Goal: Obtain resource: Download file/media

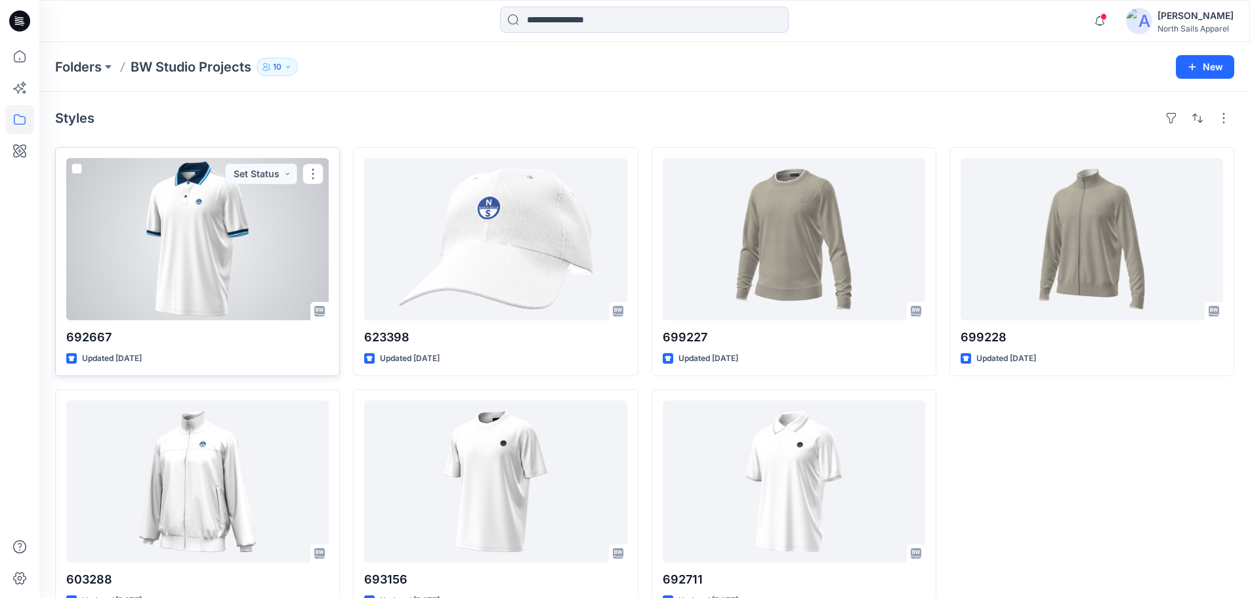
click at [234, 281] on div at bounding box center [197, 239] width 262 height 162
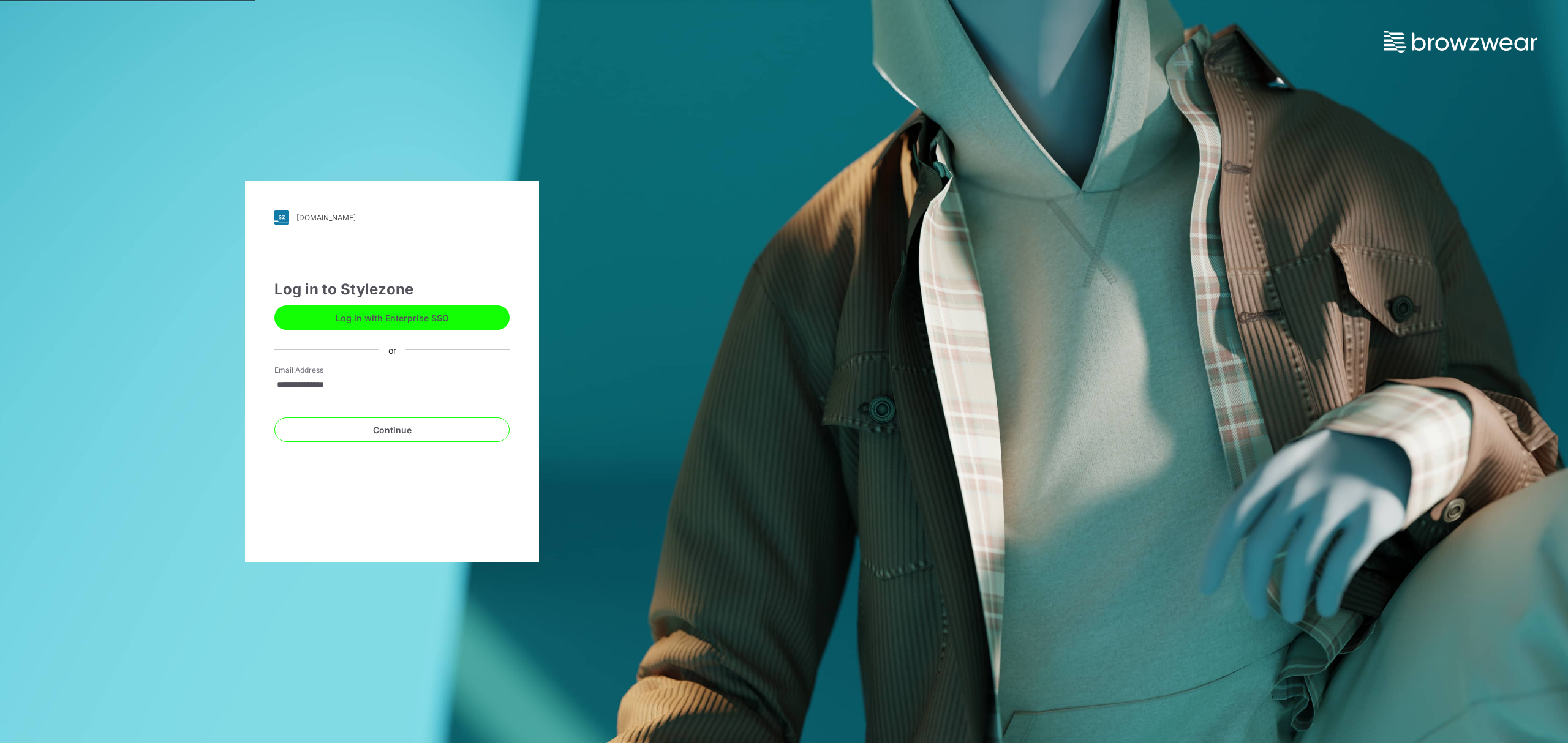
click at [388, 658] on div "**********" at bounding box center [392, 372] width 784 height 743
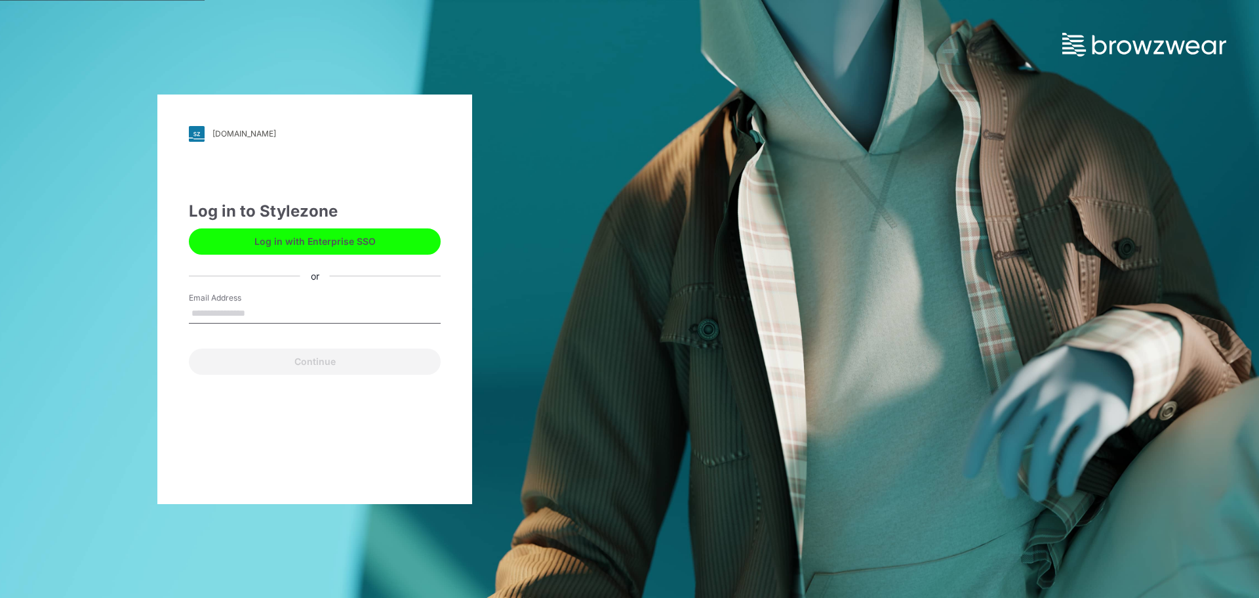
click at [245, 310] on input "Email Address" at bounding box center [315, 314] width 252 height 20
type input "**********"
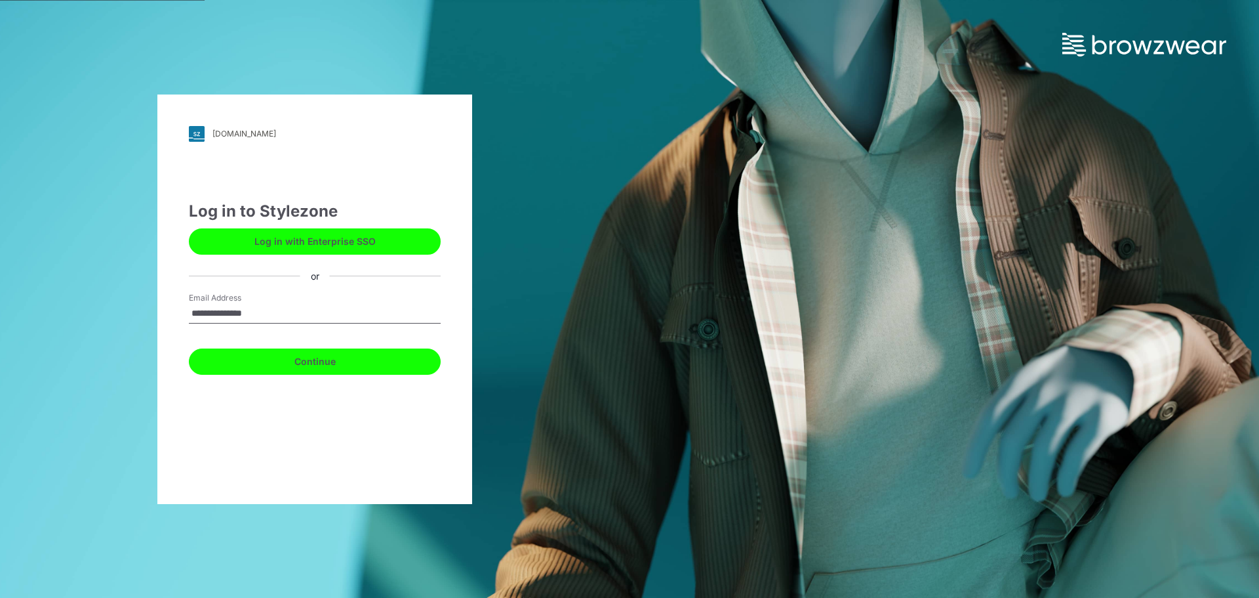
click at [248, 363] on button "Continue" at bounding box center [315, 361] width 252 height 26
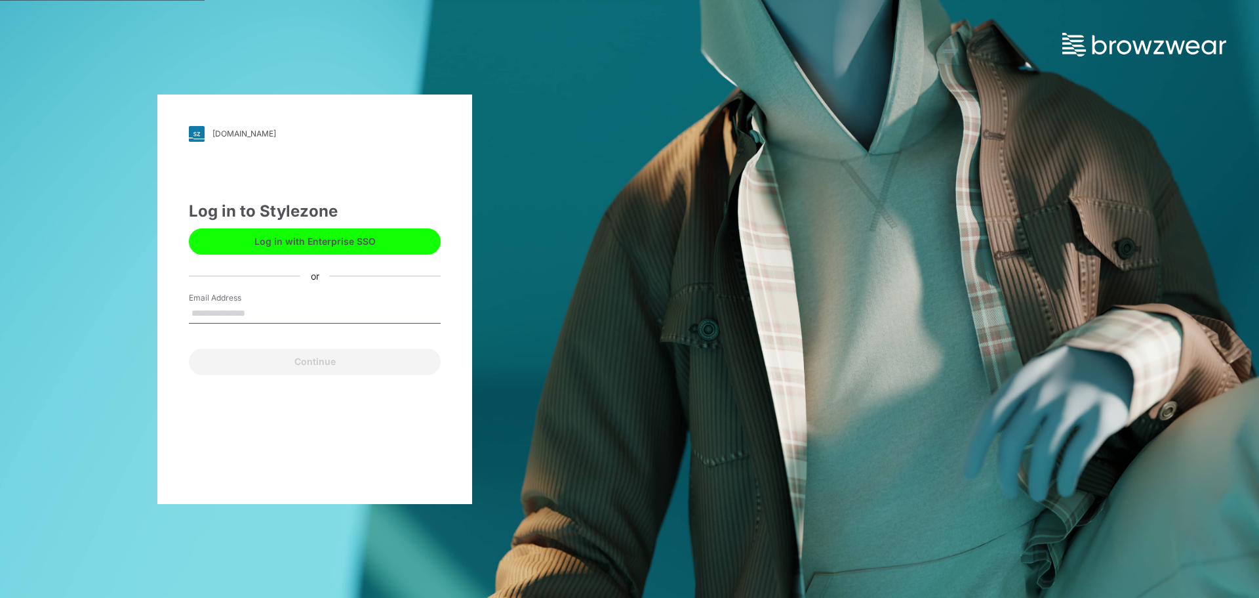
click at [224, 310] on input "Email Address" at bounding box center [315, 314] width 252 height 20
type input "**********"
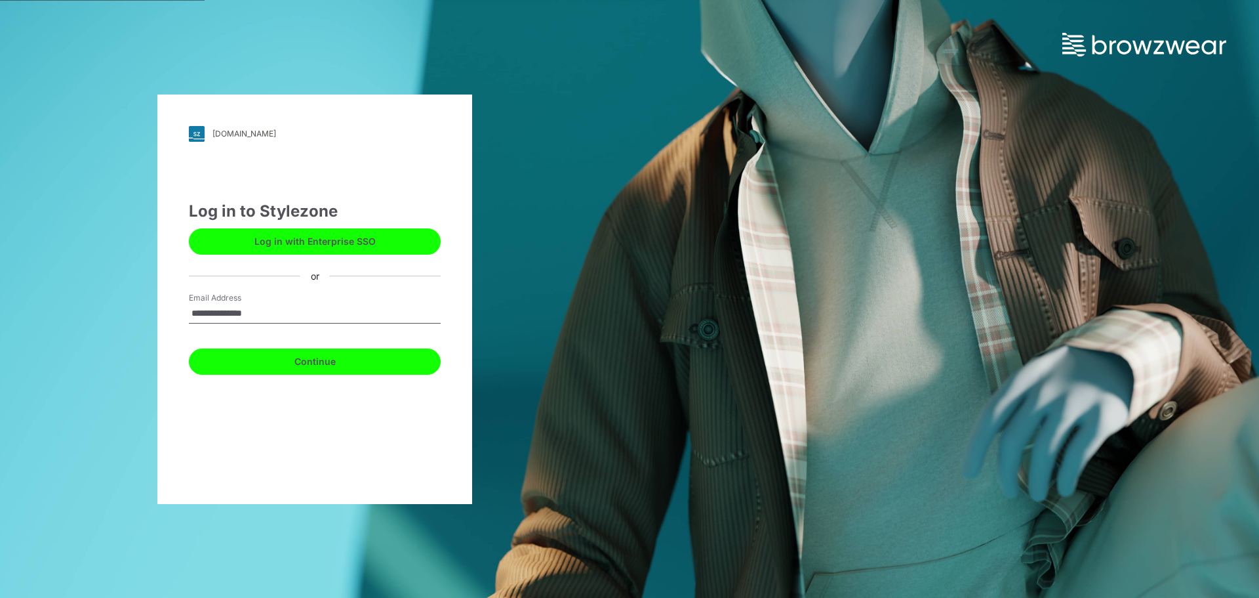
click at [249, 361] on button "Continue" at bounding box center [315, 361] width 252 height 26
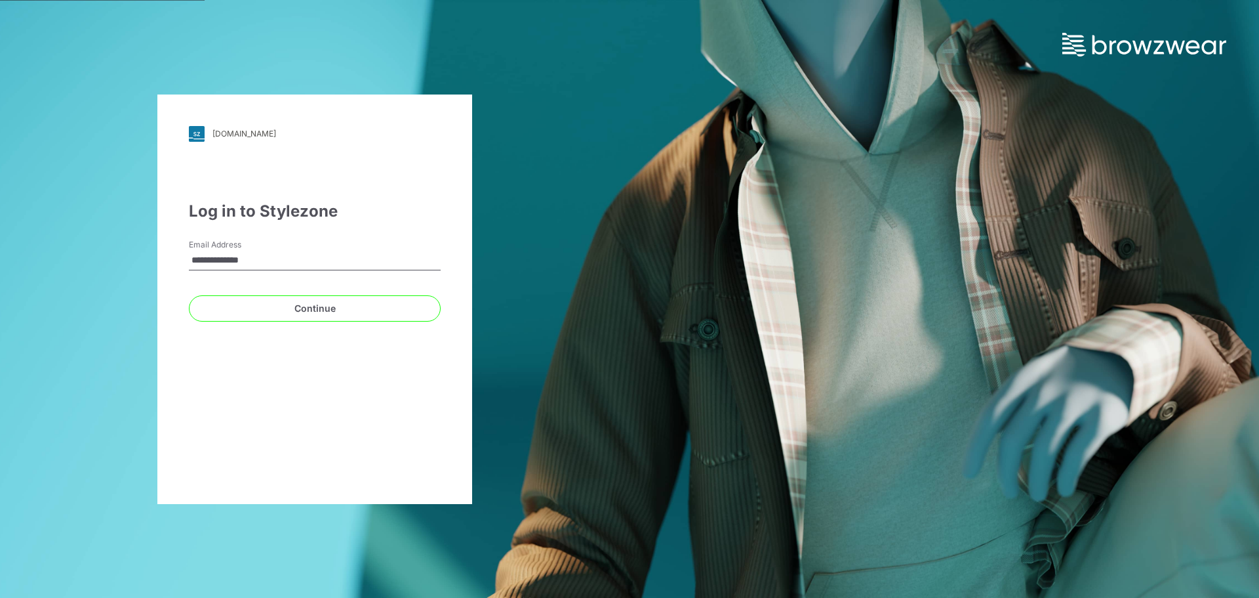
drag, startPoint x: 290, startPoint y: 268, endPoint x: 31, endPoint y: 267, distance: 258.5
click at [31, 267] on div "**********" at bounding box center [315, 299] width 630 height 598
type input "**********"
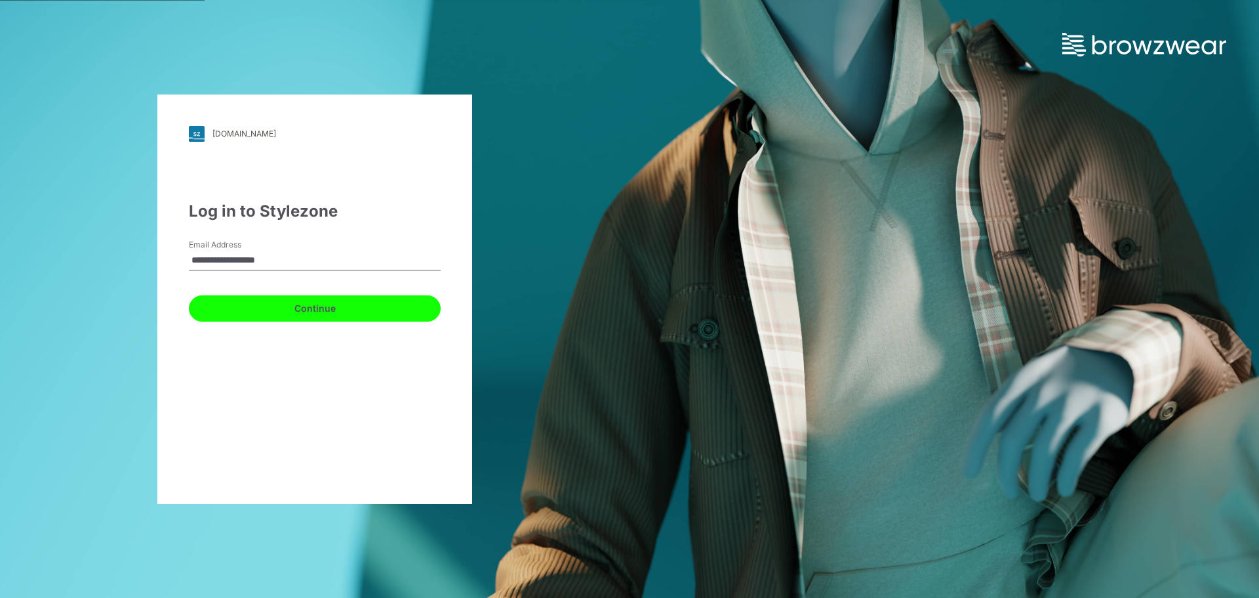
click at [288, 306] on button "Continue" at bounding box center [315, 308] width 252 height 26
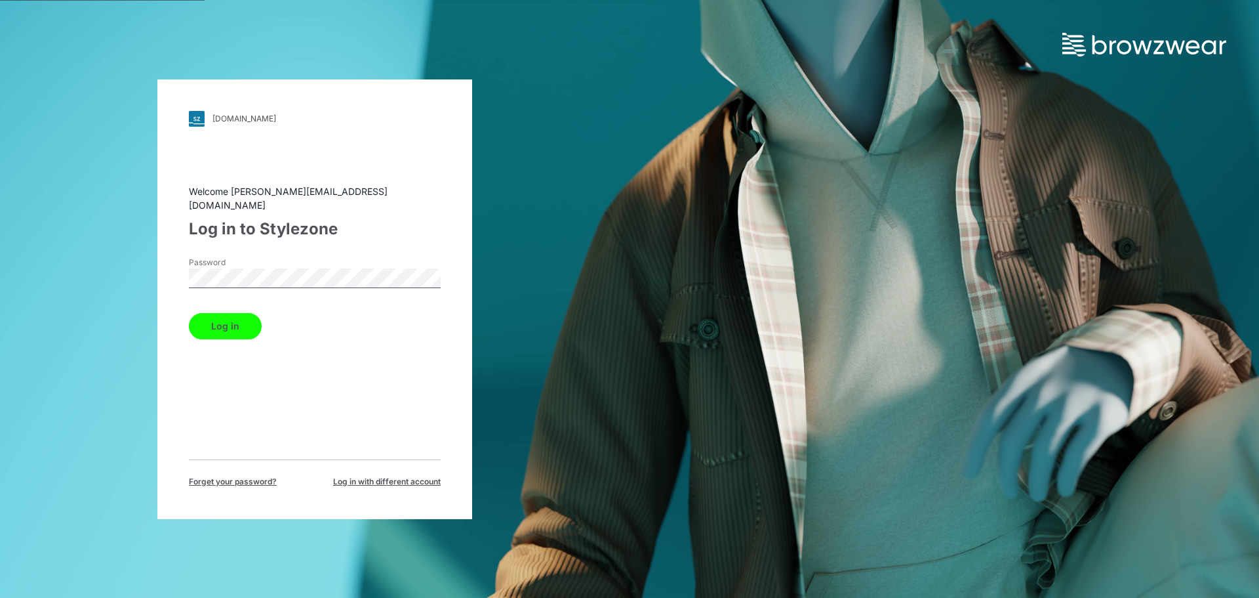
click at [224, 316] on button "Log in" at bounding box center [225, 326] width 73 height 26
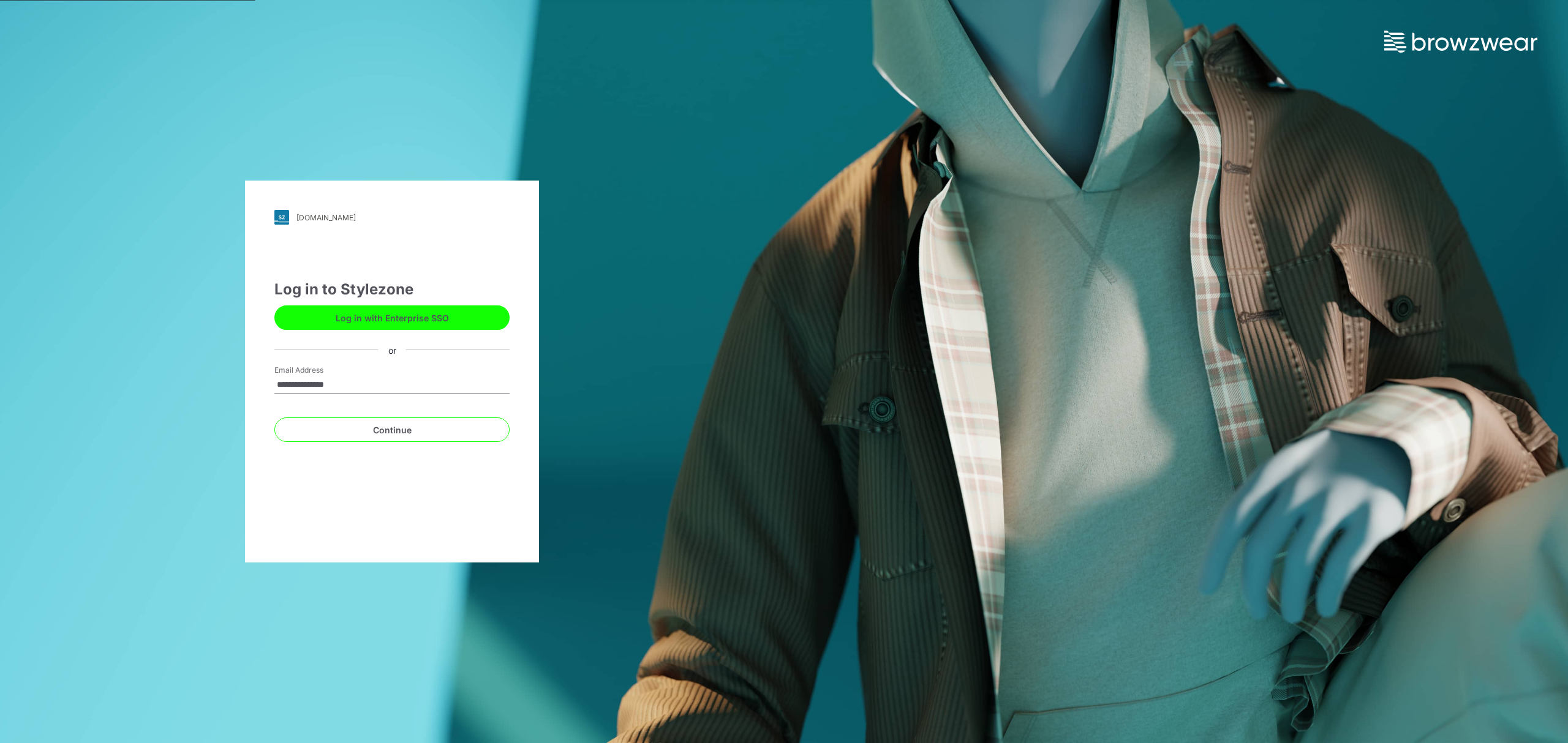
click at [388, 386] on input "**********" at bounding box center [392, 386] width 235 height 19
type input "**********"
click at [377, 428] on button "Continue" at bounding box center [392, 429] width 235 height 24
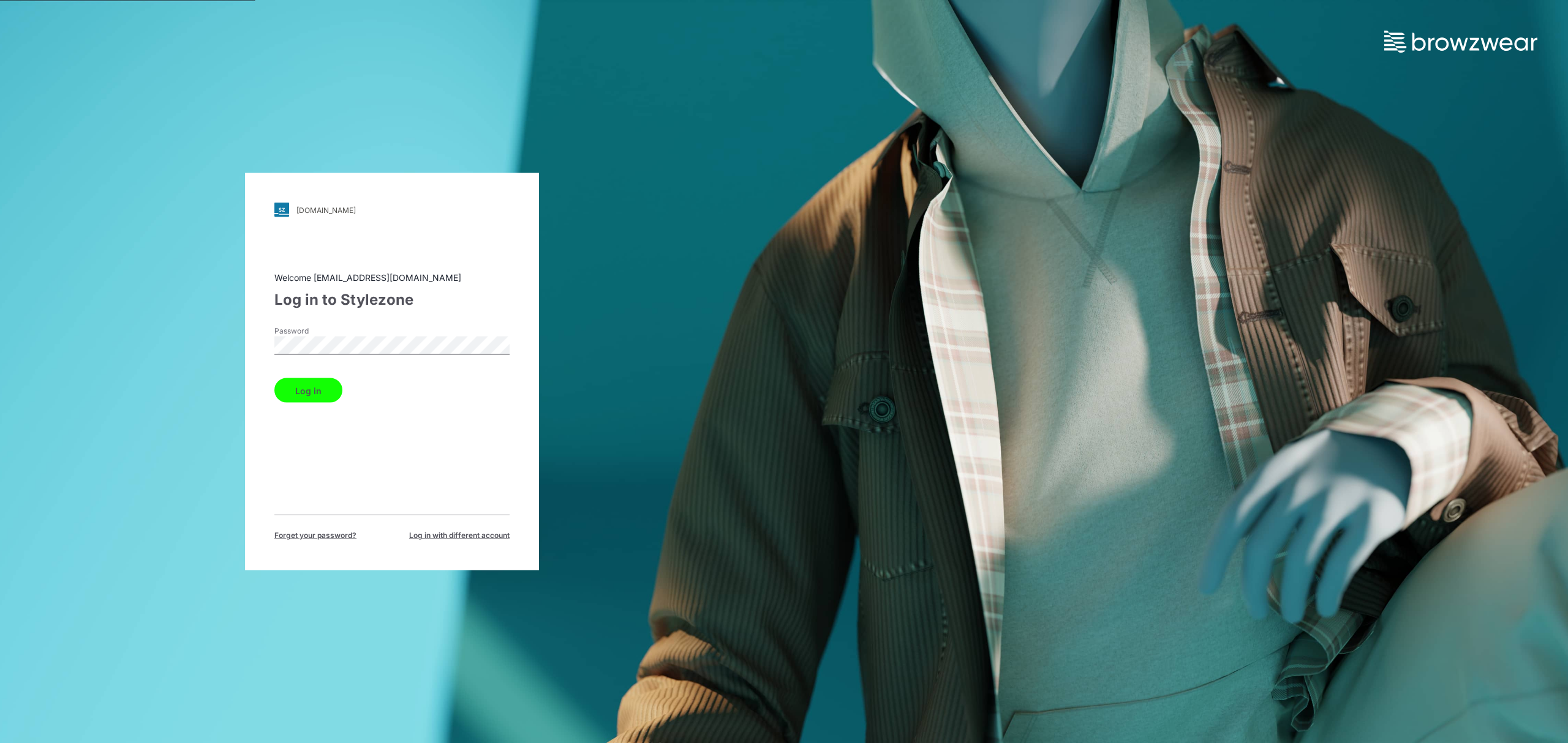
click at [302, 395] on button "Log in" at bounding box center [308, 390] width 68 height 24
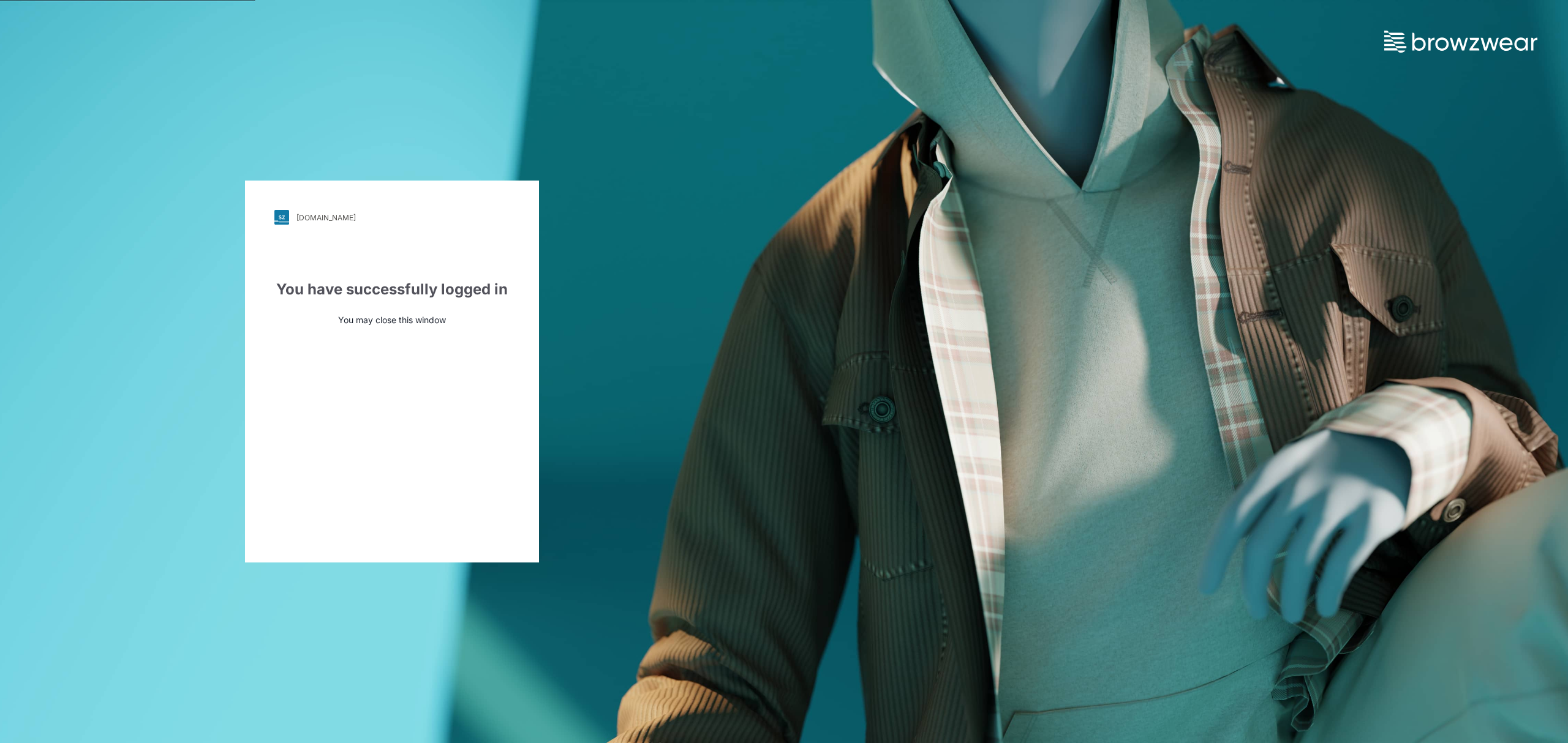
click at [317, 218] on div "pic.stylezone.com" at bounding box center [326, 217] width 60 height 9
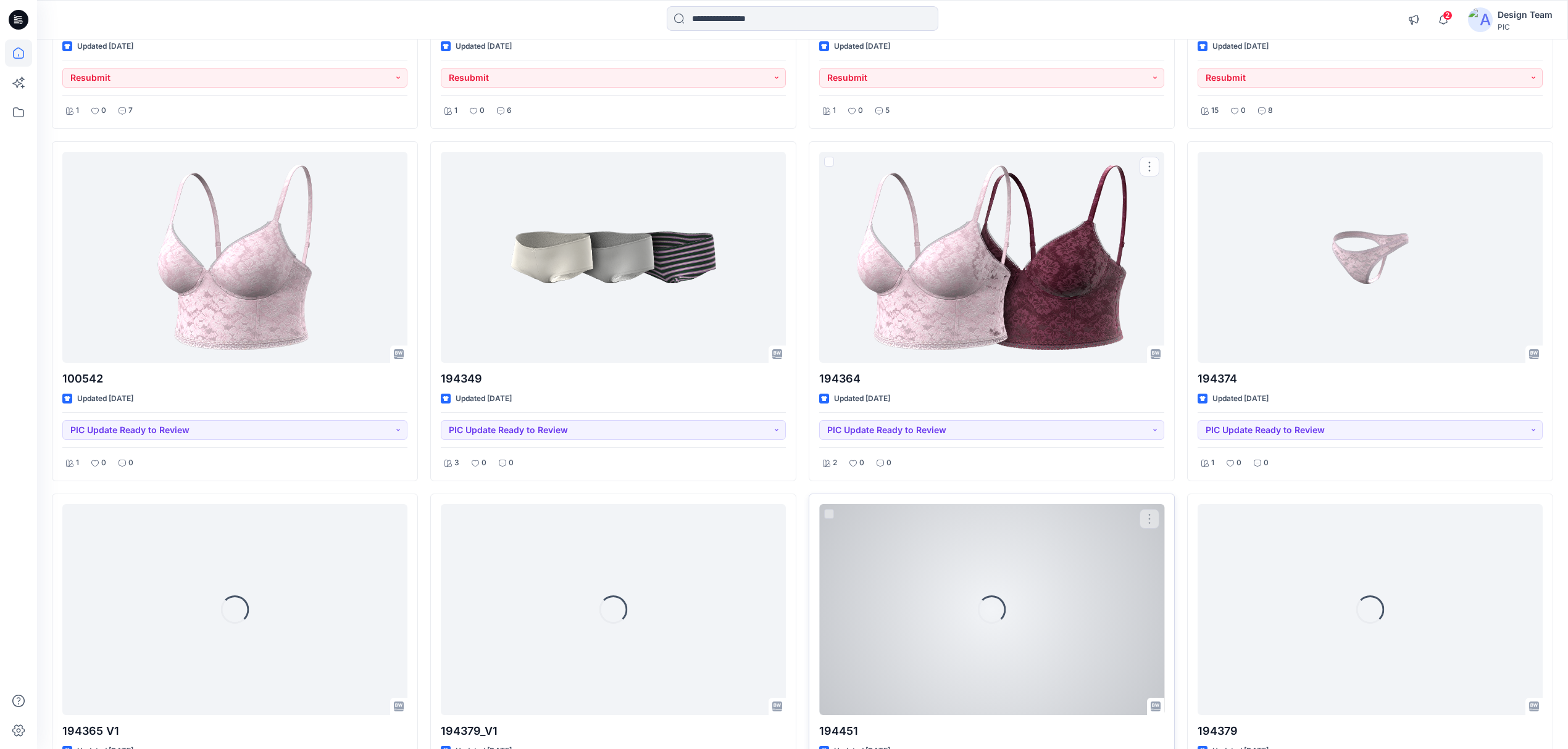
scroll to position [5178, 0]
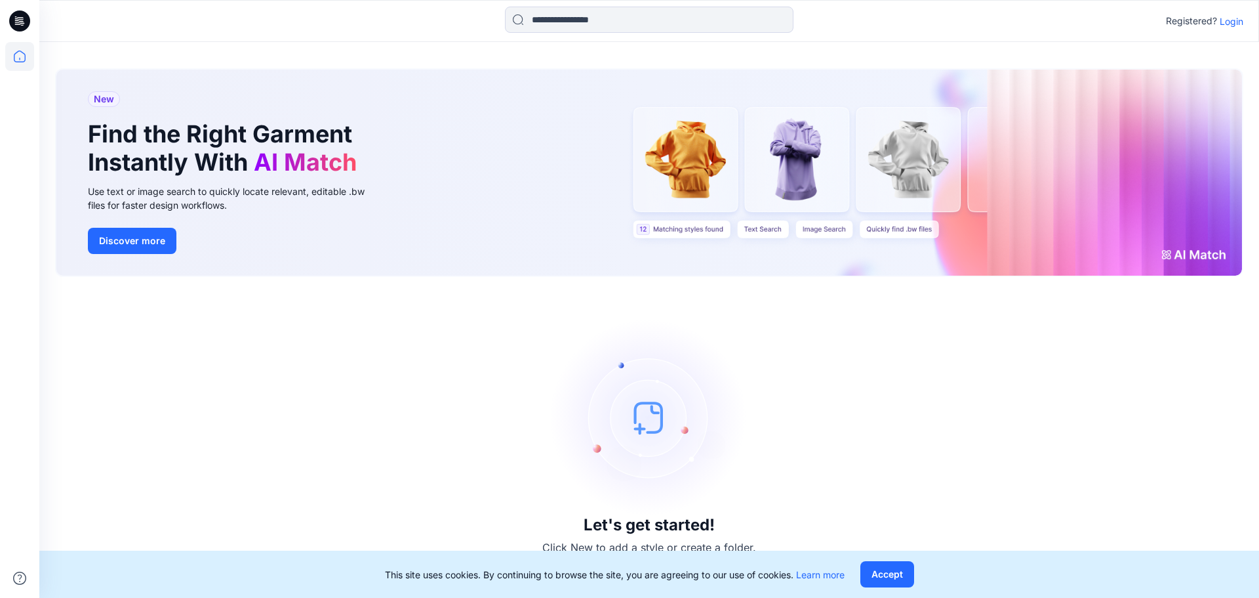
click at [1222, 26] on p "Login" at bounding box center [1232, 21] width 24 height 14
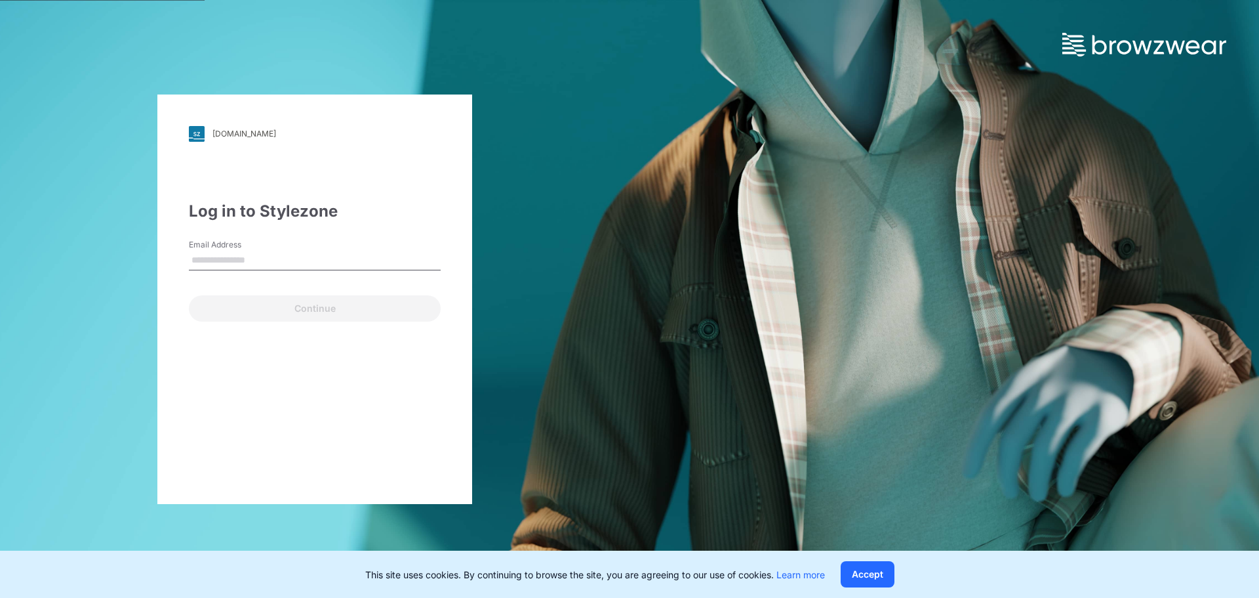
type input "**********"
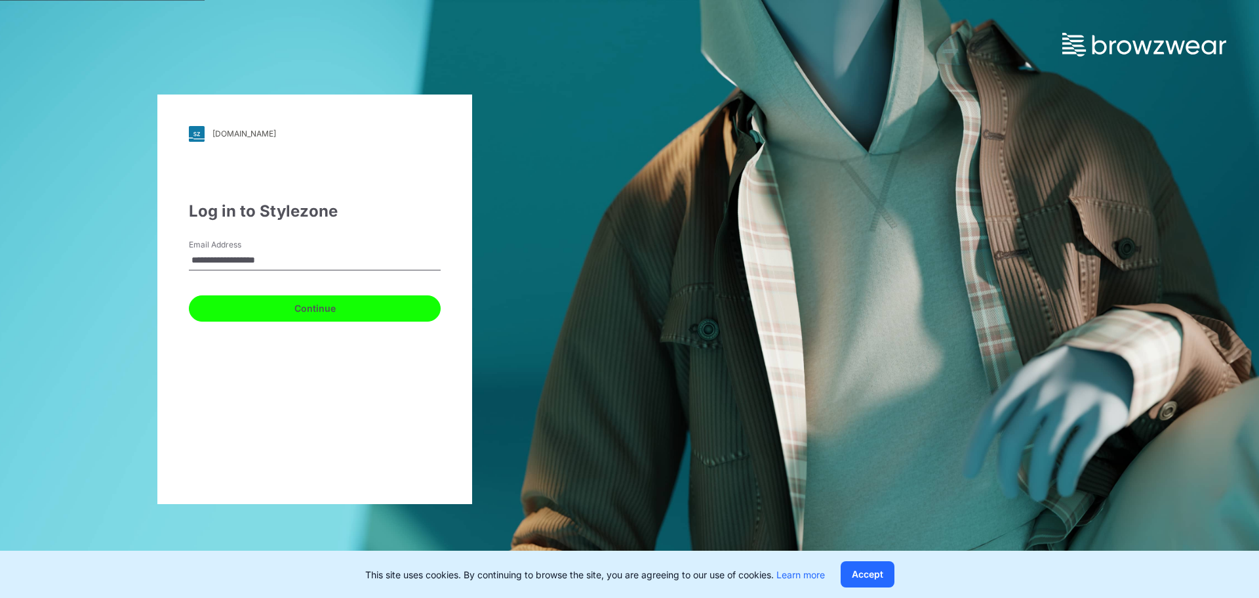
click at [347, 308] on button "Continue" at bounding box center [315, 308] width 252 height 26
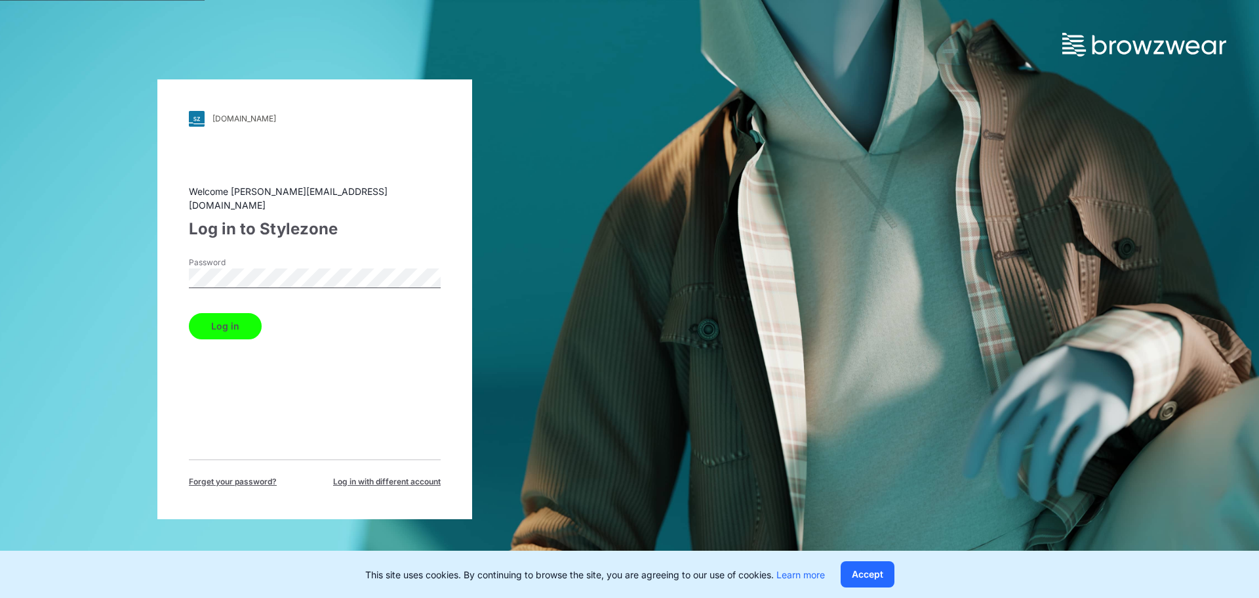
click at [247, 313] on button "Log in" at bounding box center [225, 326] width 73 height 26
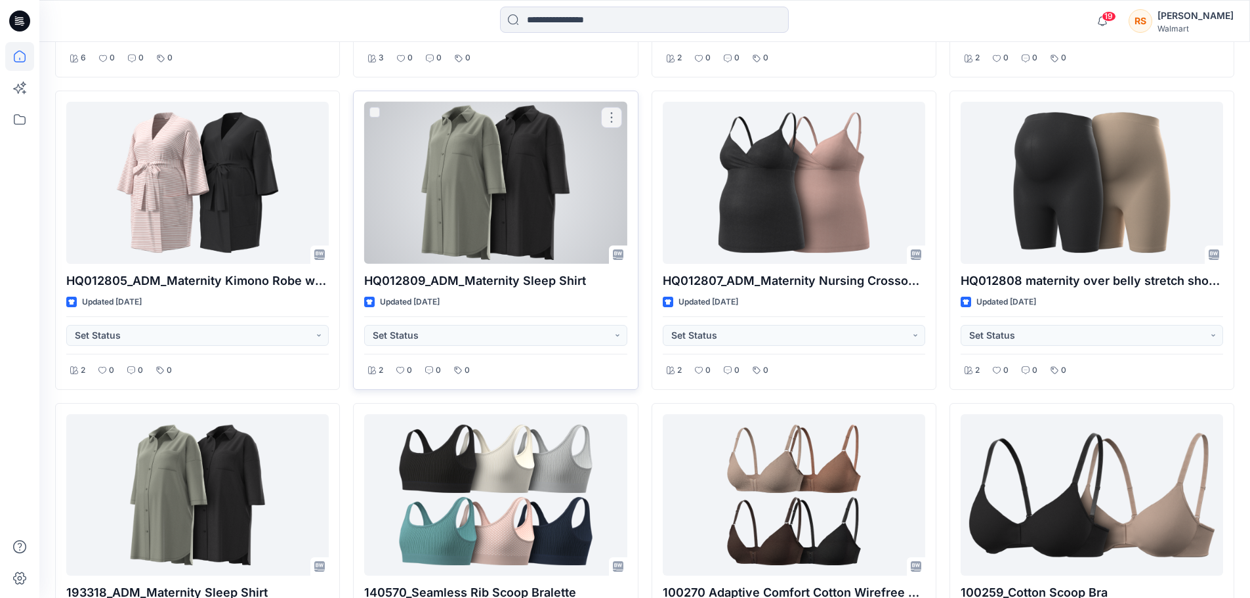
scroll to position [6244, 0]
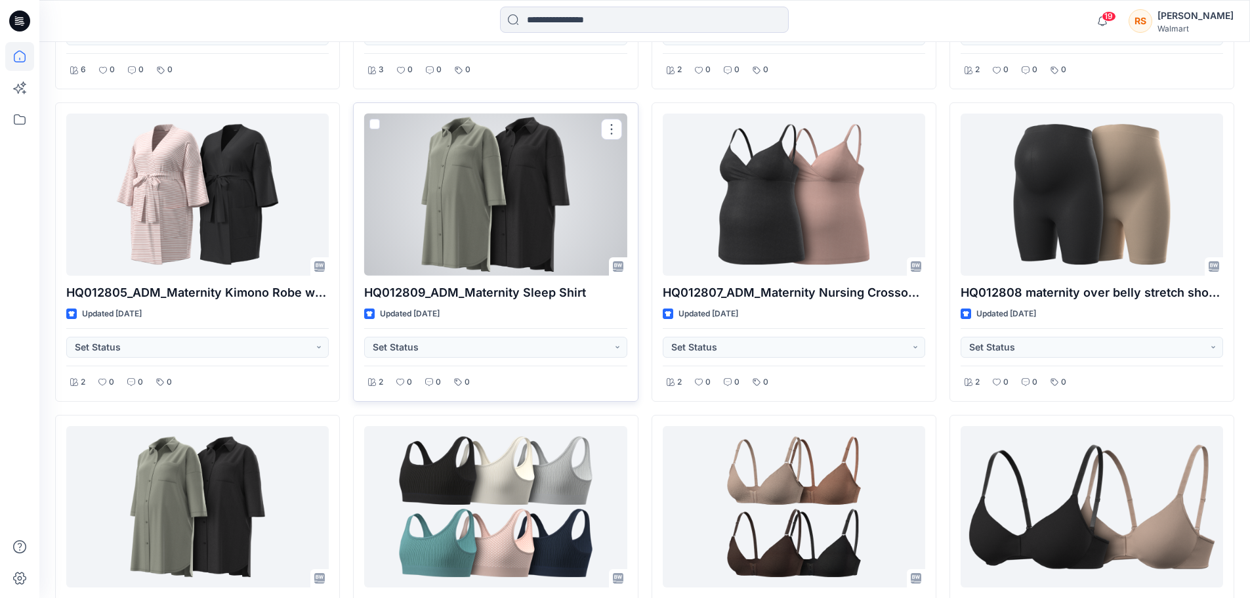
click at [484, 229] on div at bounding box center [495, 194] width 262 height 162
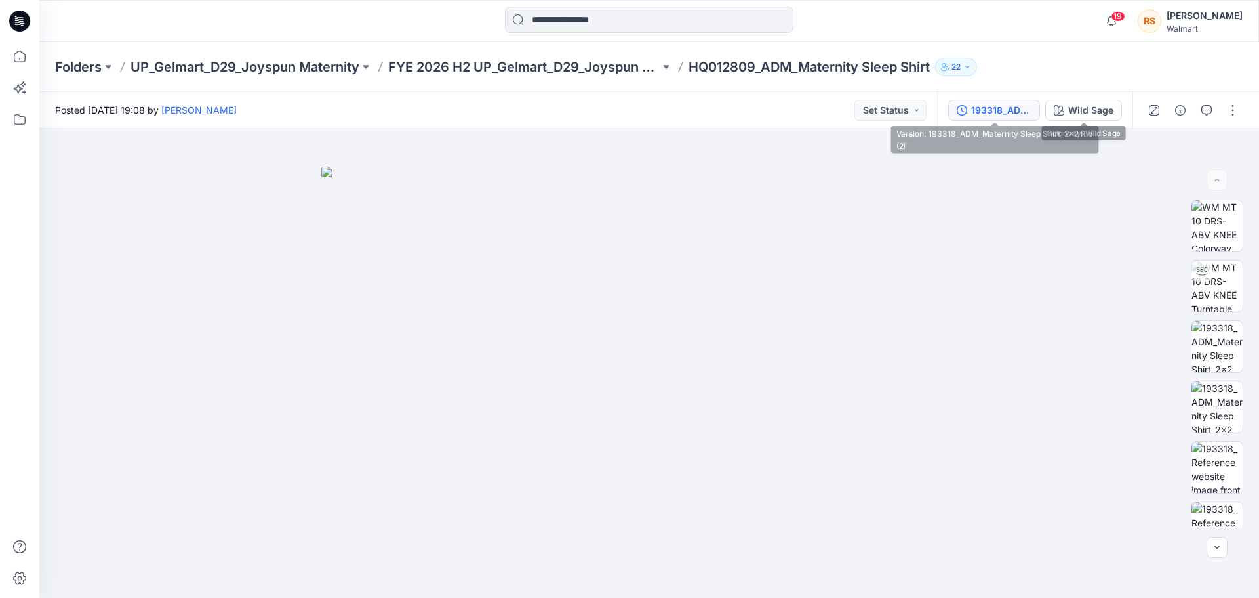
click at [1021, 113] on div "193318_ADM_Maternity Sleep Shirt_2x2 Rib (2)" at bounding box center [1002, 110] width 60 height 14
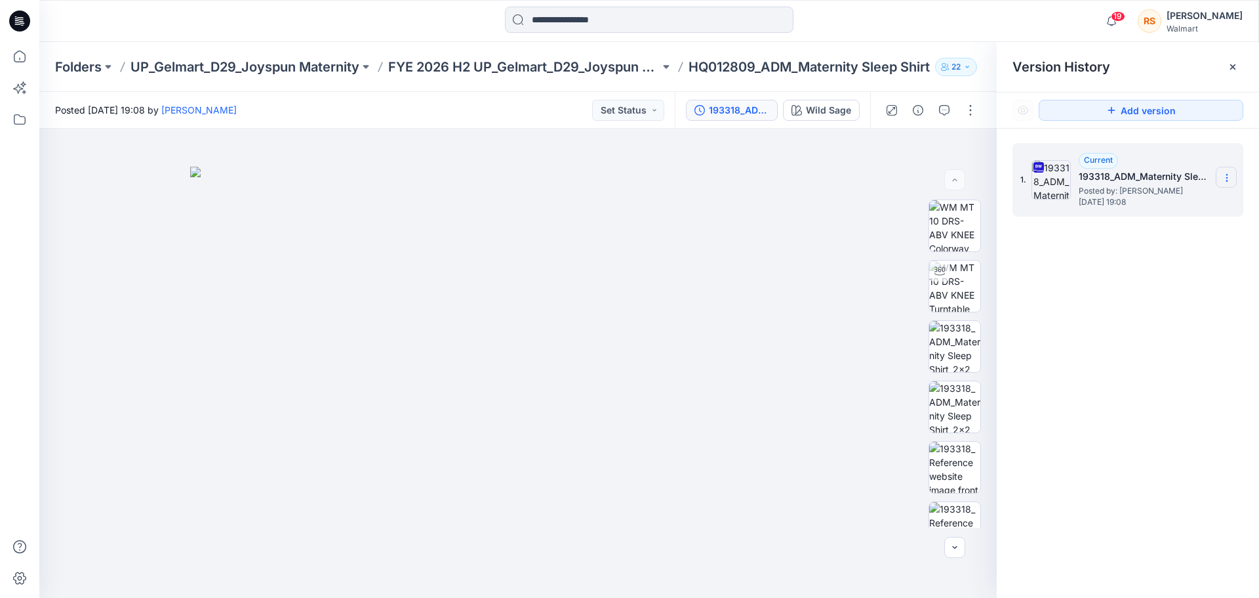
click at [1227, 174] on icon at bounding box center [1227, 174] width 1 height 1
click at [1172, 199] on span "Download Source BW File" at bounding box center [1161, 203] width 110 height 16
click at [32, 62] on icon at bounding box center [19, 56] width 29 height 29
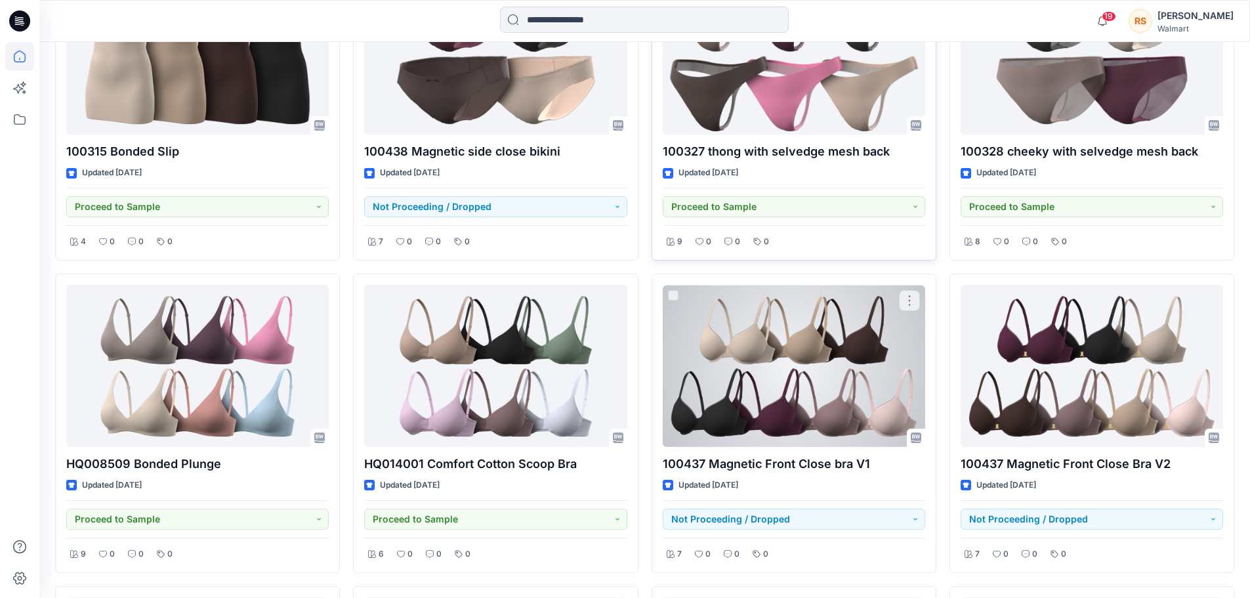
scroll to position [2690, 0]
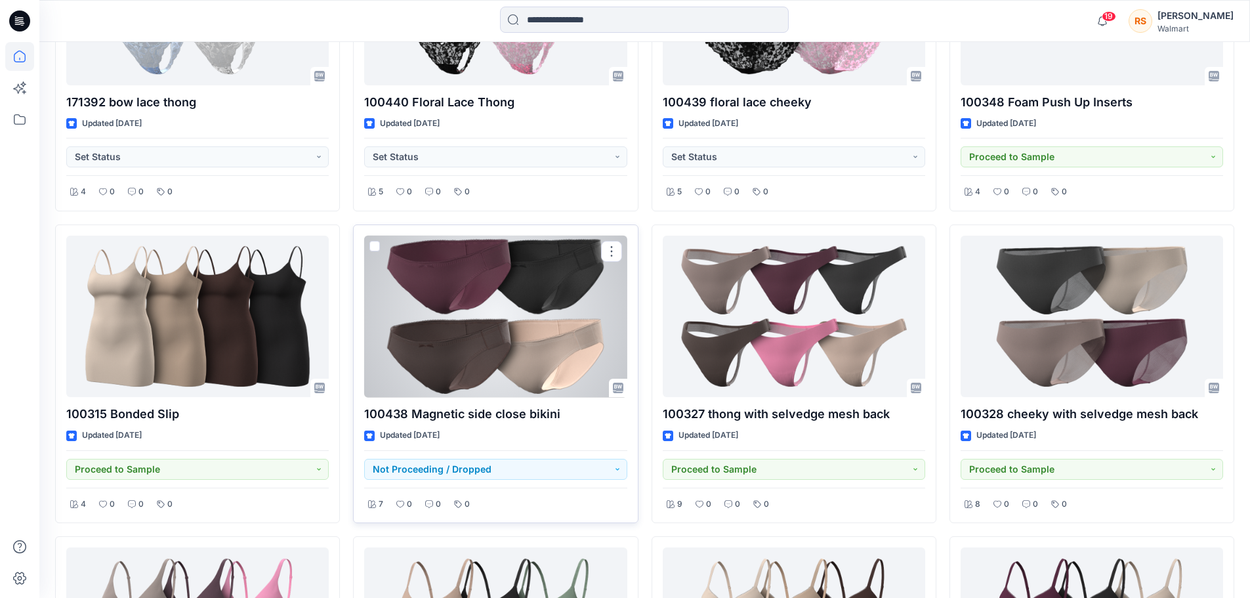
click at [567, 335] on div at bounding box center [495, 316] width 262 height 162
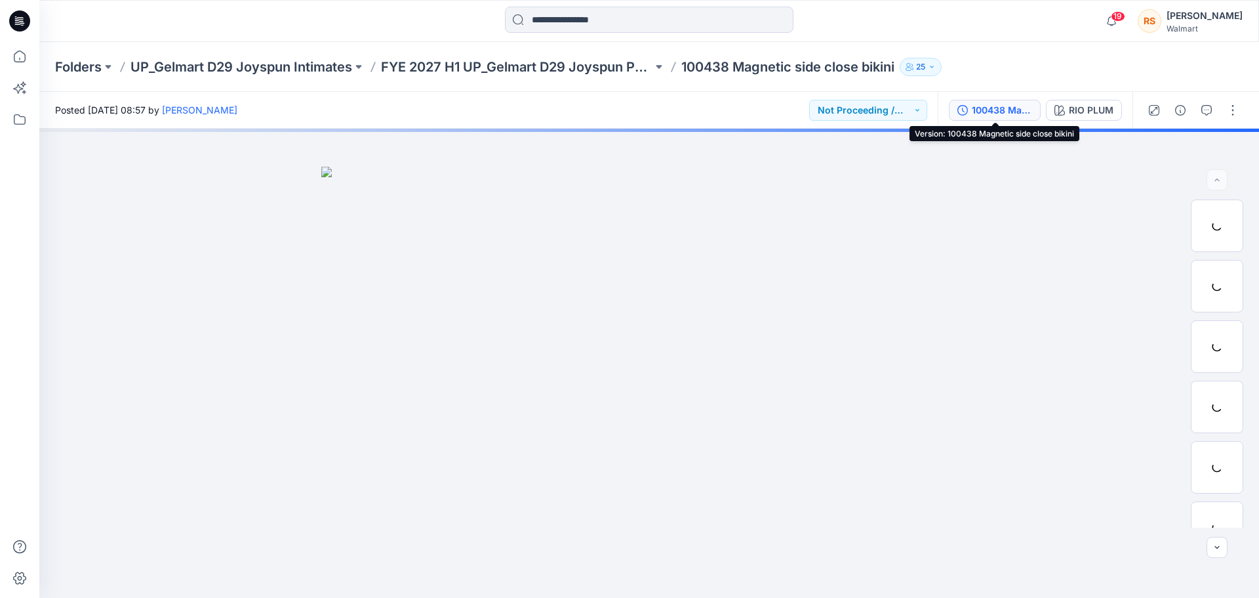
click at [988, 113] on div "100438 Magnetic side close bikini" at bounding box center [1002, 110] width 60 height 14
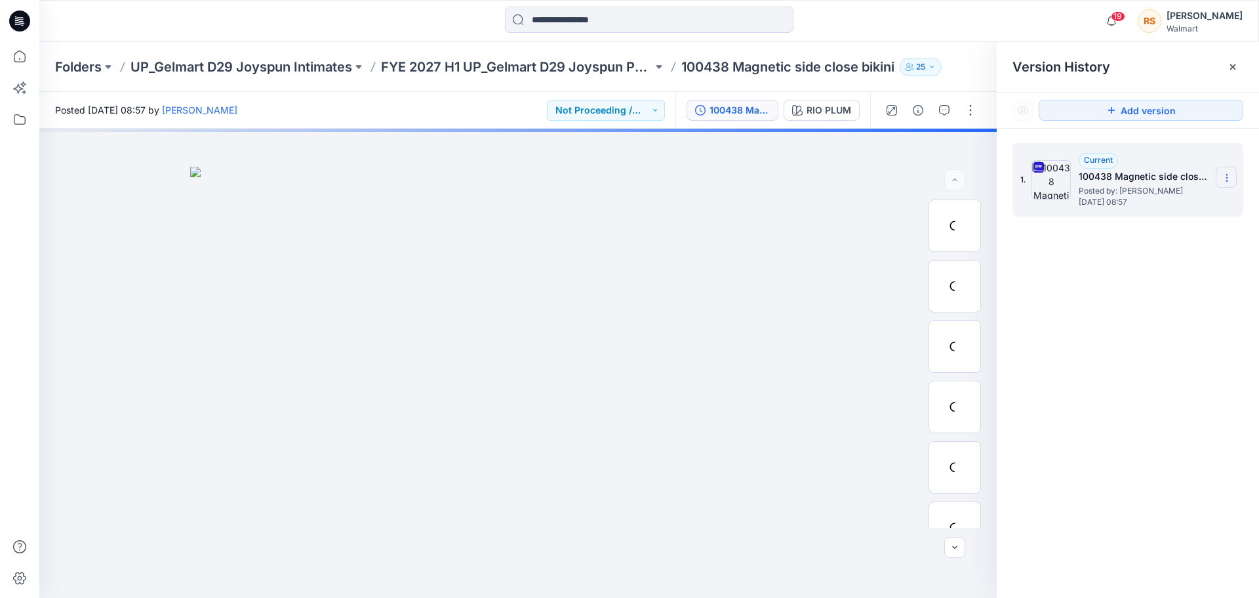
click at [1223, 171] on section at bounding box center [1226, 177] width 21 height 21
click at [1176, 199] on span "Download Source BW File" at bounding box center [1161, 203] width 110 height 16
click at [25, 51] on icon at bounding box center [19, 56] width 29 height 29
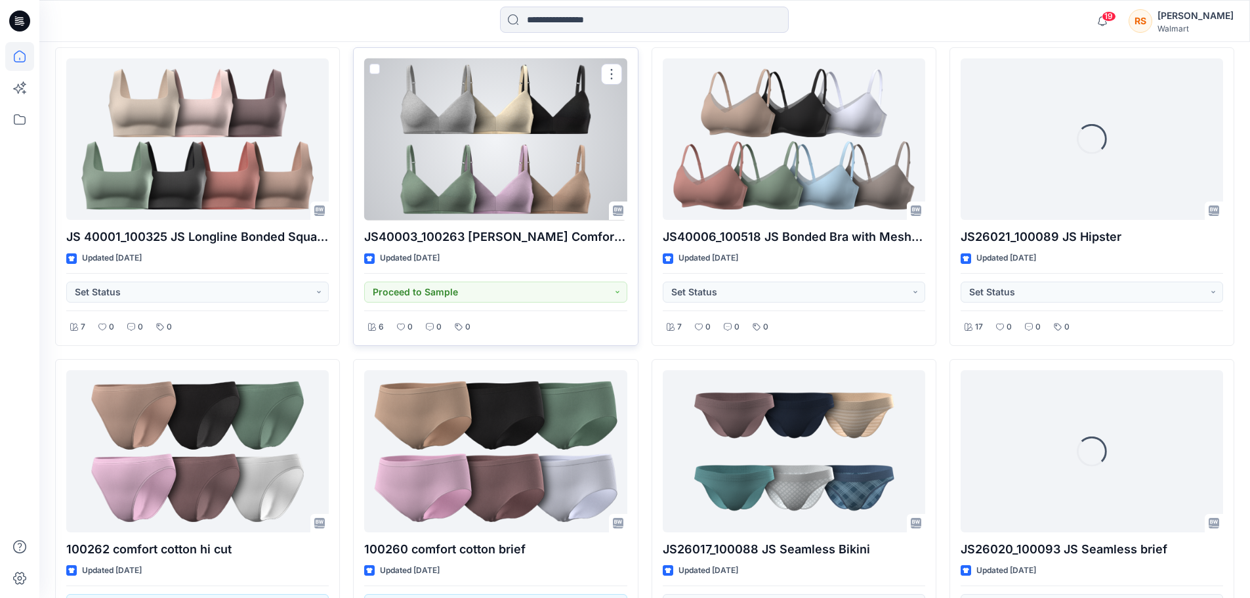
scroll to position [394, 0]
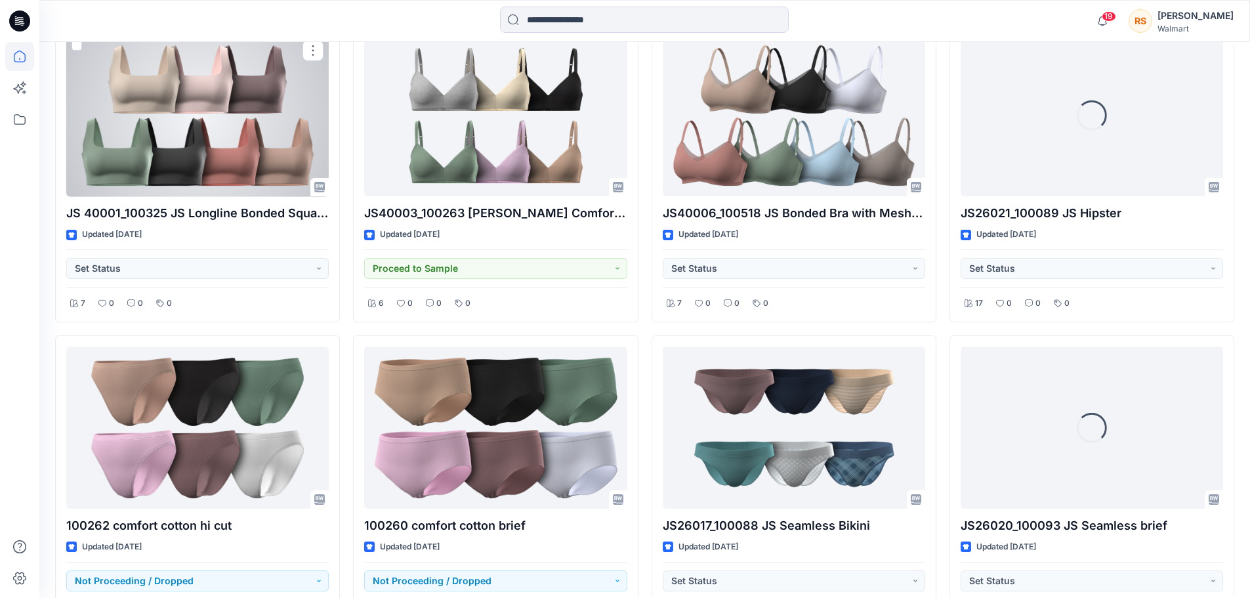
drag, startPoint x: 215, startPoint y: 133, endPoint x: 227, endPoint y: 132, distance: 12.5
click at [215, 133] on div at bounding box center [197, 116] width 262 height 162
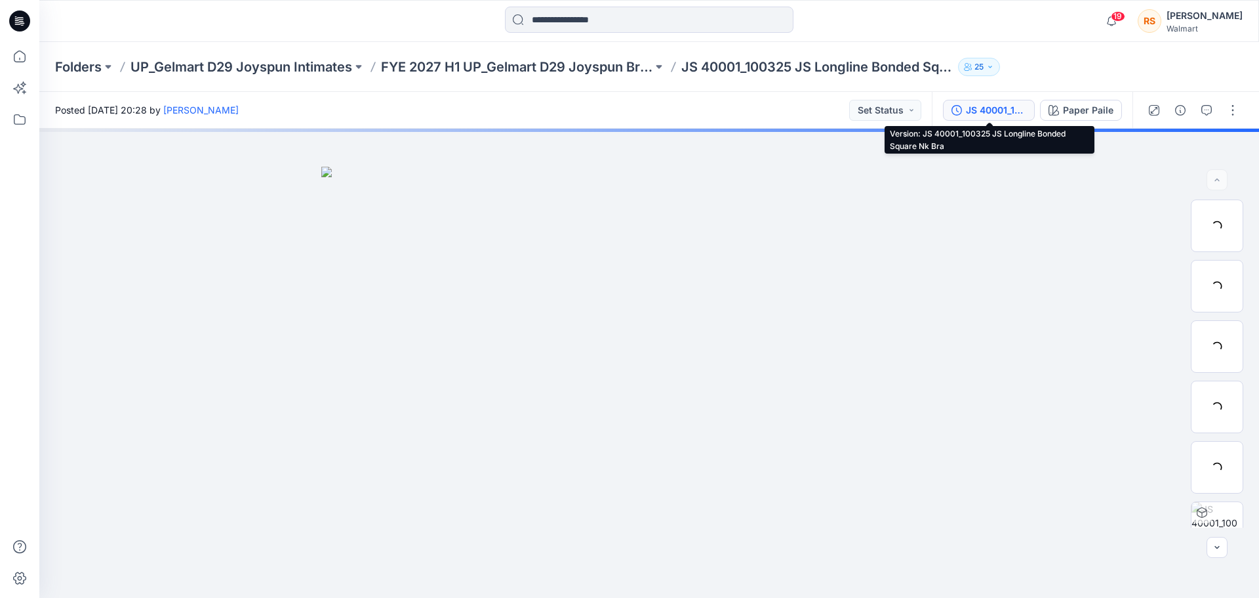
click at [998, 106] on div "JS 40001_100325 JS Longline Bonded Square Nk Bra" at bounding box center [996, 110] width 60 height 14
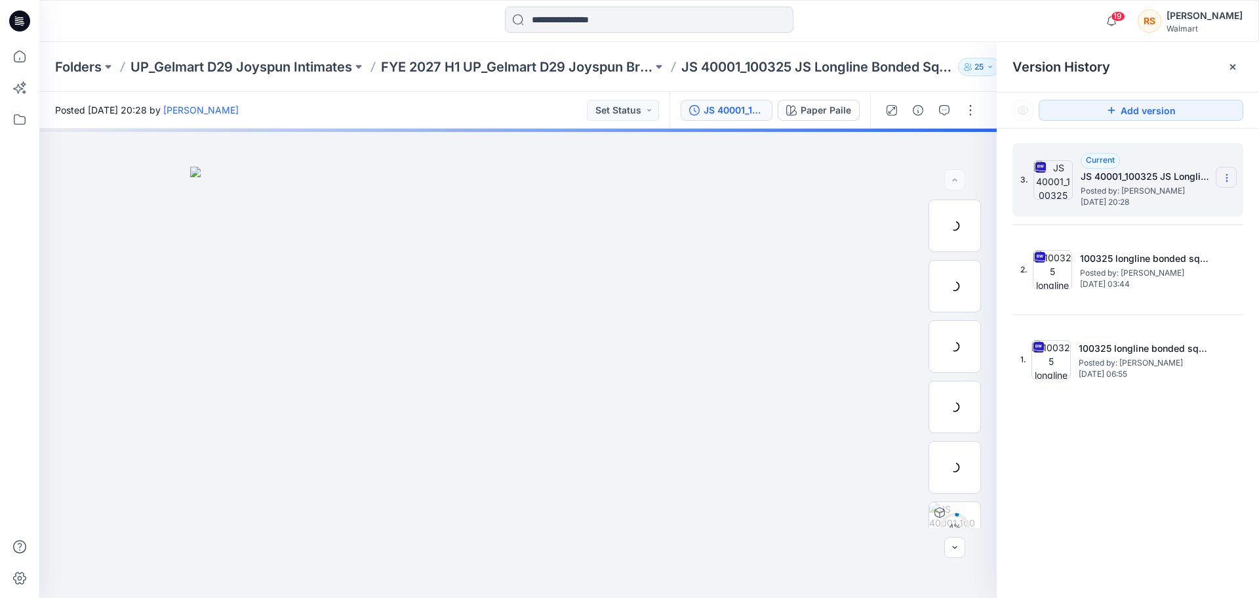
click at [1223, 178] on icon at bounding box center [1227, 178] width 10 height 10
click at [1176, 210] on span "Download Source BW File" at bounding box center [1161, 203] width 110 height 16
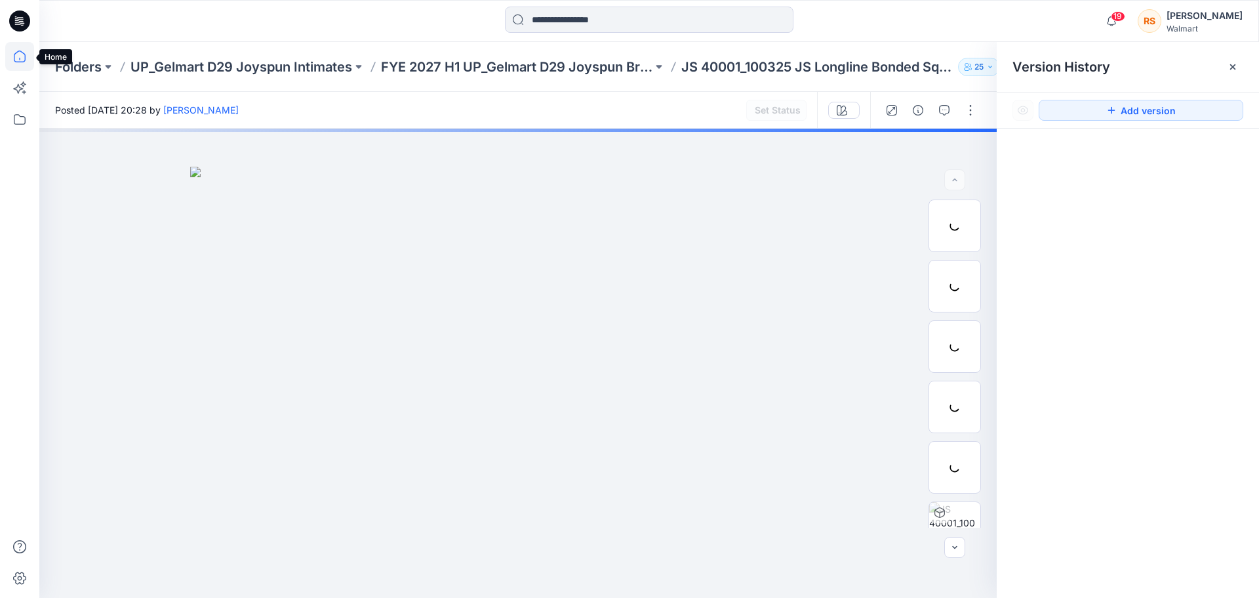
click at [20, 52] on icon at bounding box center [19, 56] width 29 height 29
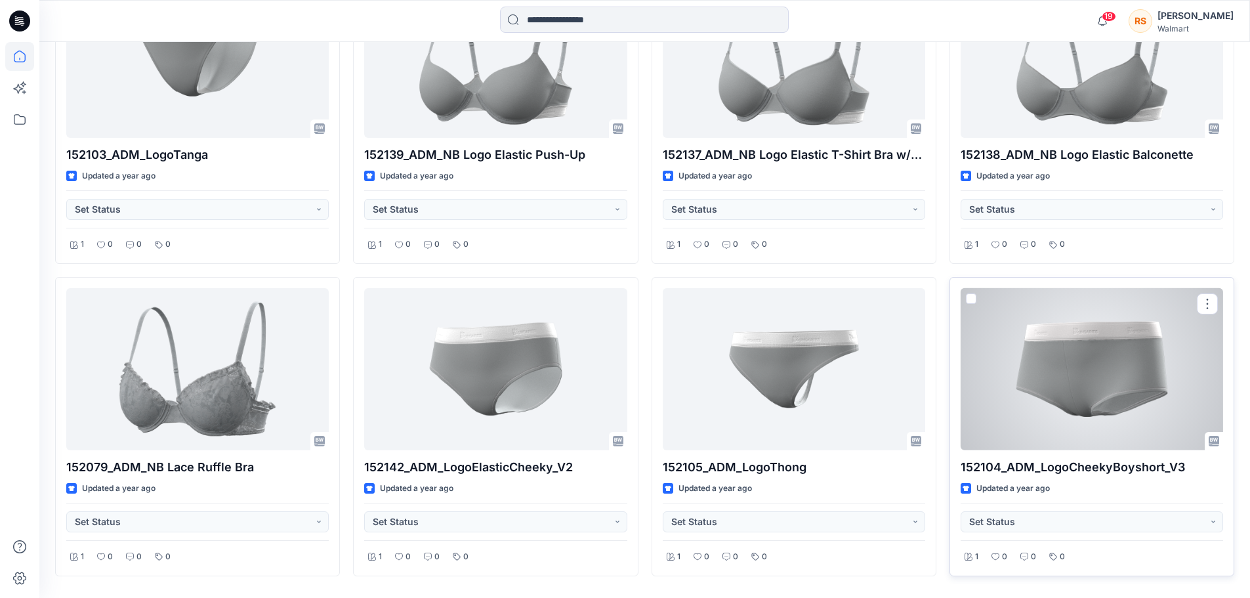
scroll to position [18595, 0]
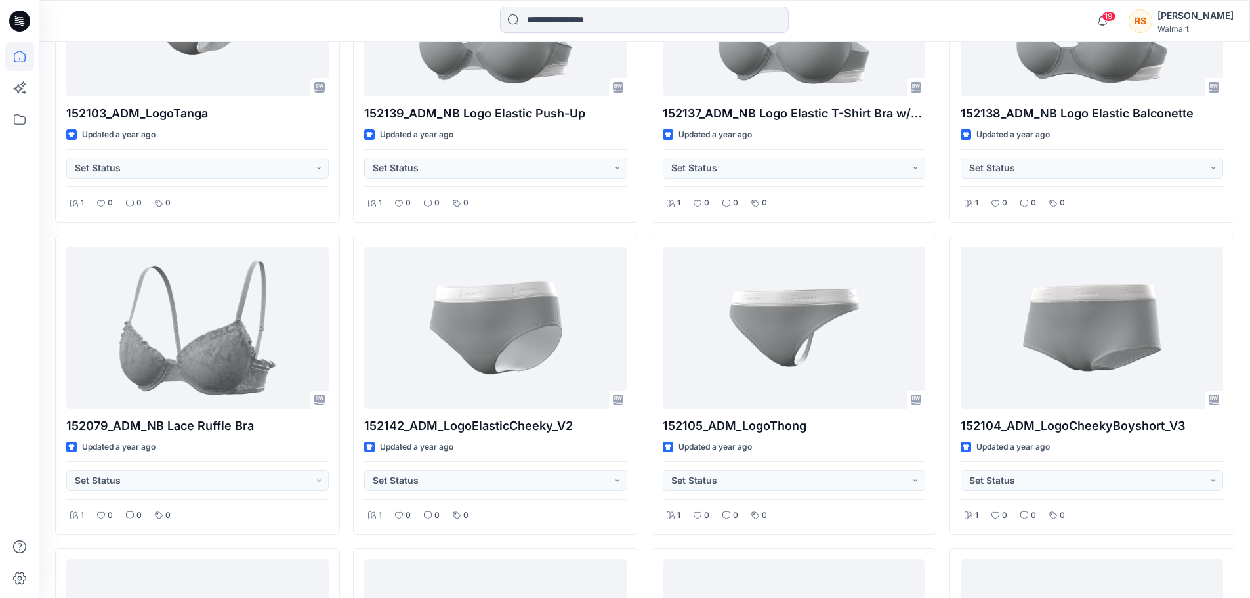
click at [1204, 24] on div "Walmart" at bounding box center [1195, 29] width 76 height 10
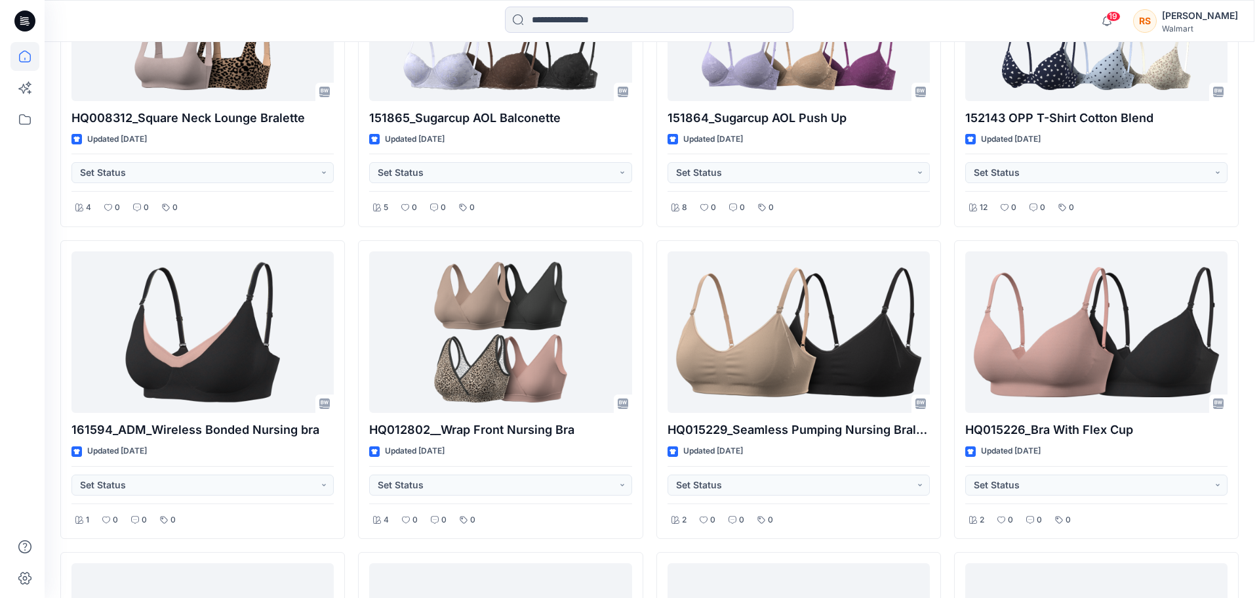
scroll to position [0, 0]
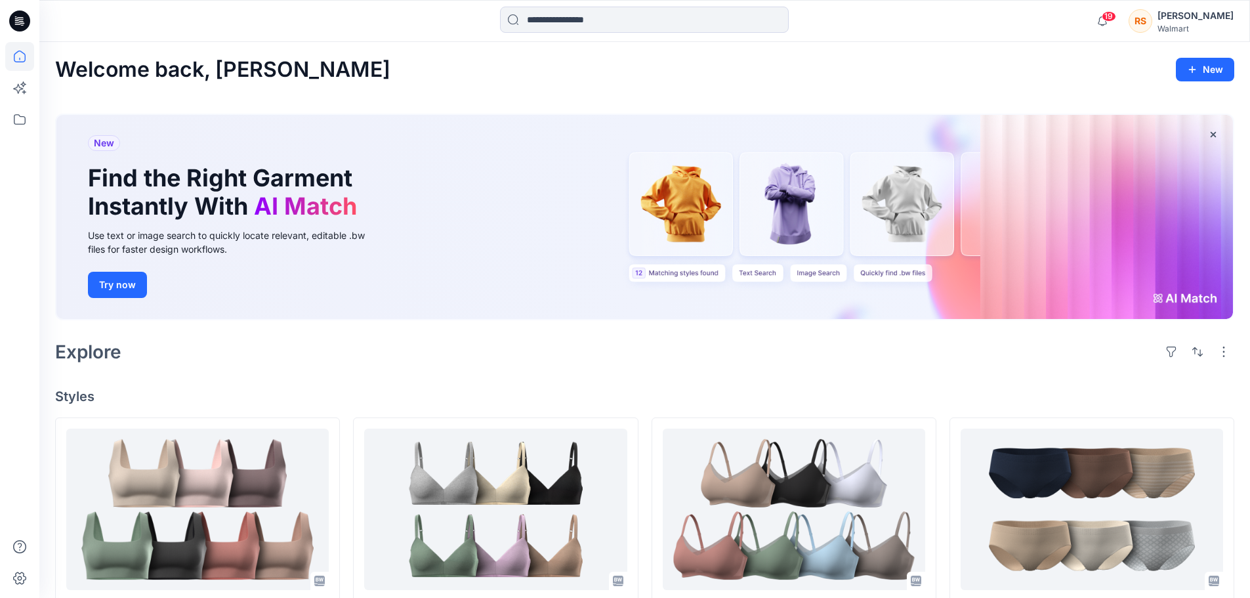
click at [1204, 26] on div "Walmart" at bounding box center [1195, 29] width 76 height 10
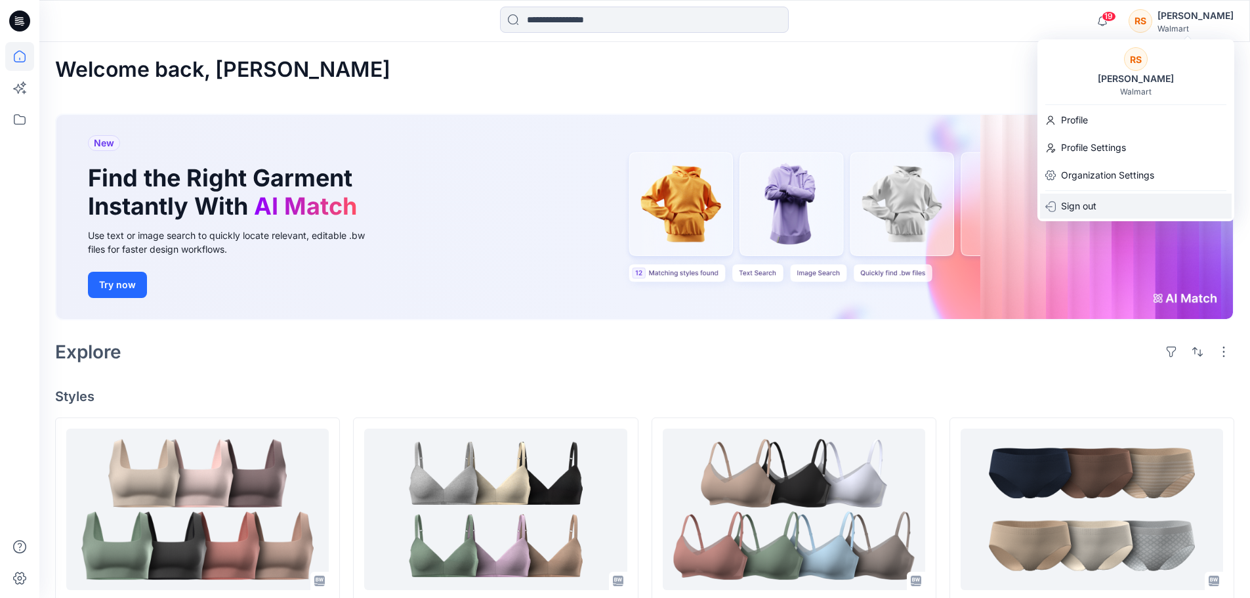
click at [1141, 211] on div "Sign out" at bounding box center [1136, 206] width 192 height 25
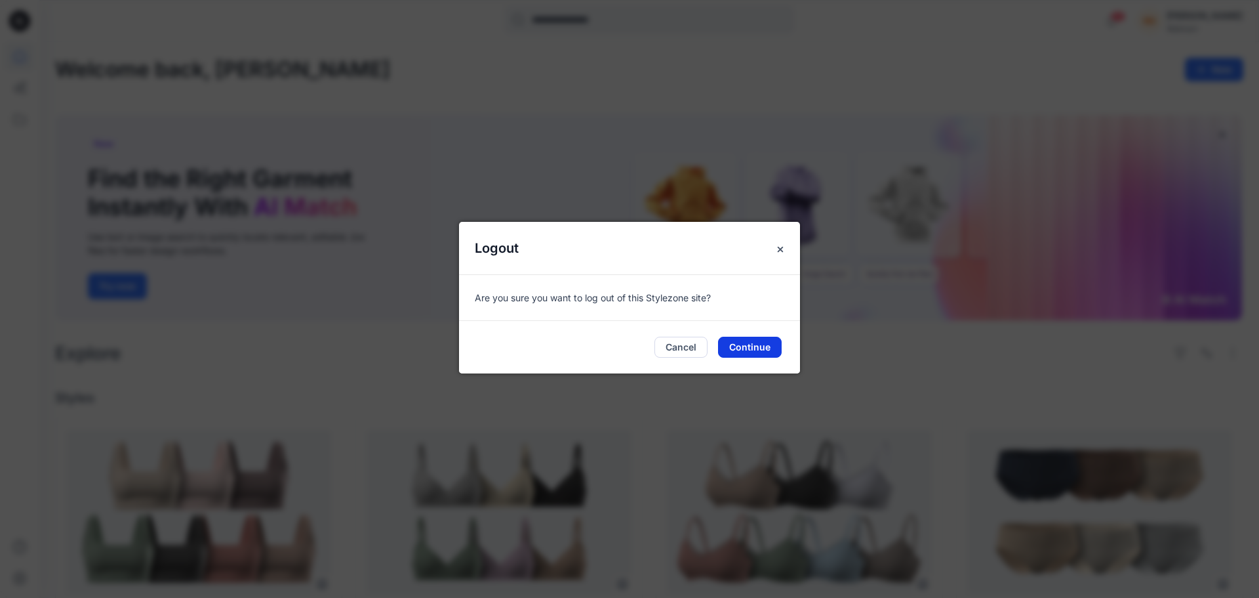
click at [735, 351] on button "Continue" at bounding box center [750, 347] width 64 height 21
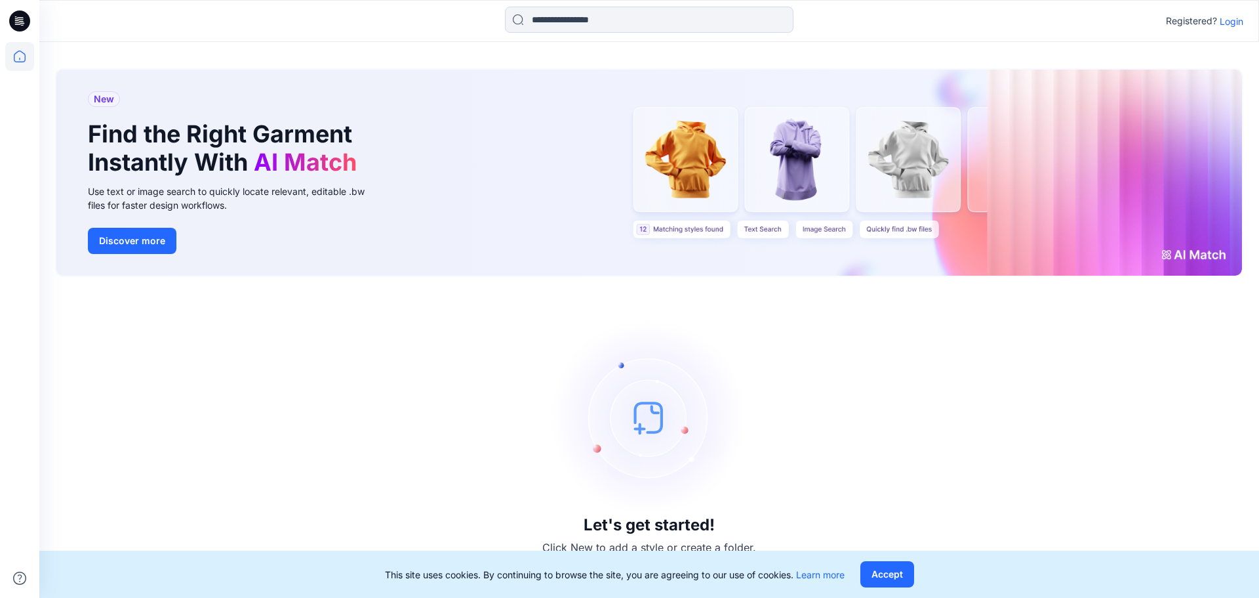
click at [1234, 22] on p "Login" at bounding box center [1232, 21] width 24 height 14
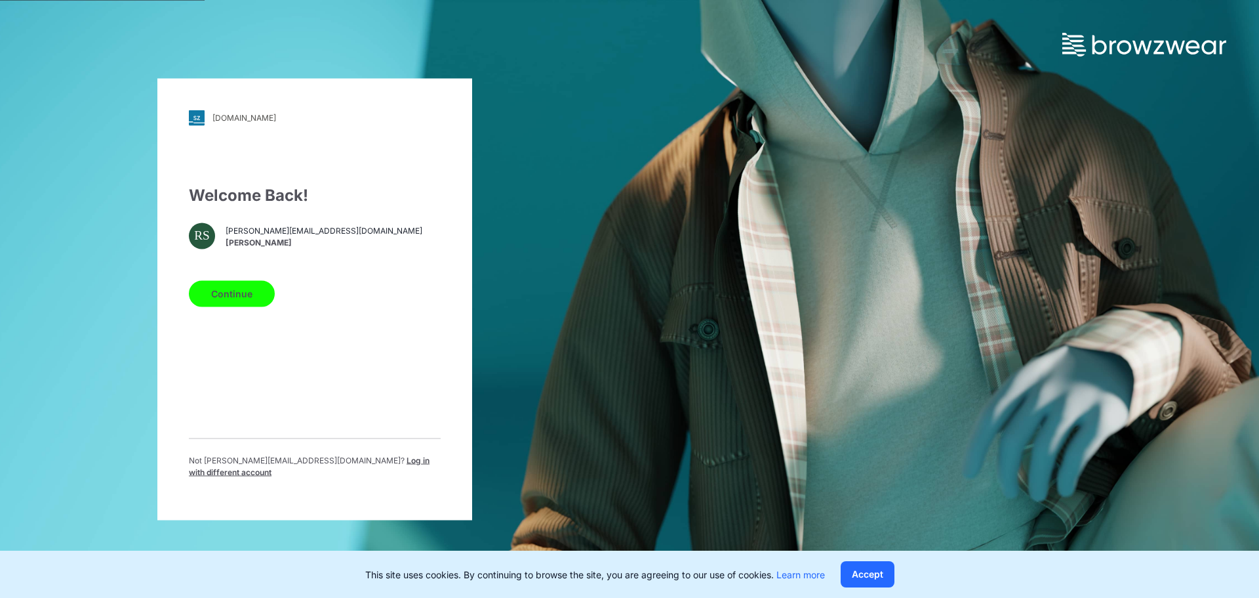
click at [323, 465] on span "Log in with different account" at bounding box center [309, 466] width 241 height 22
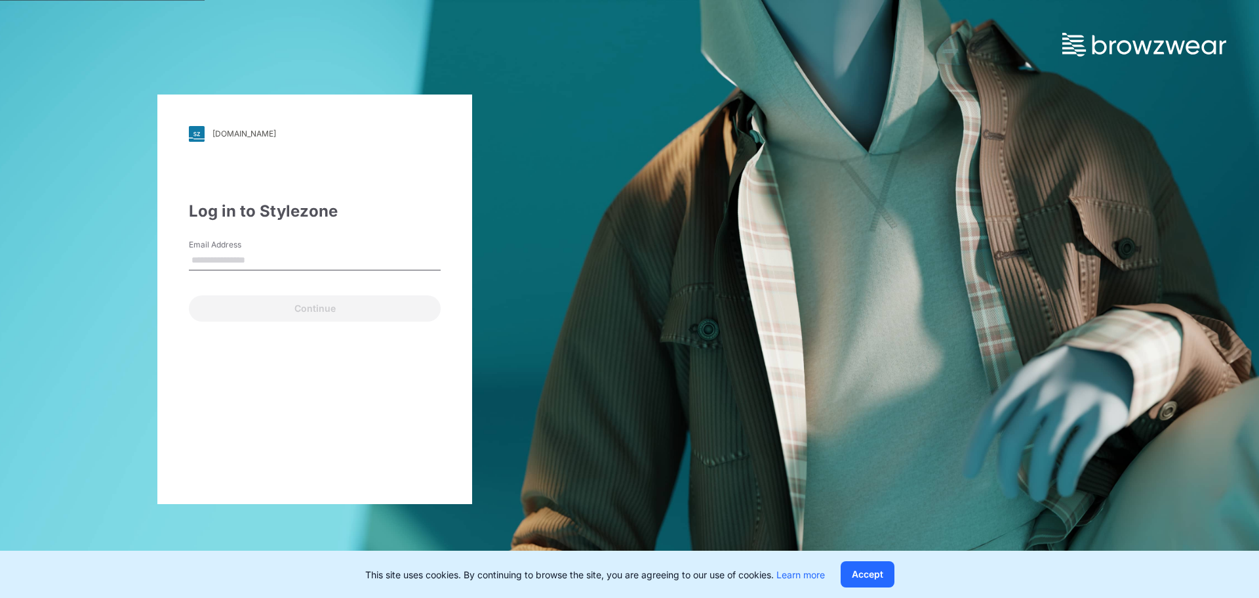
type input "**********"
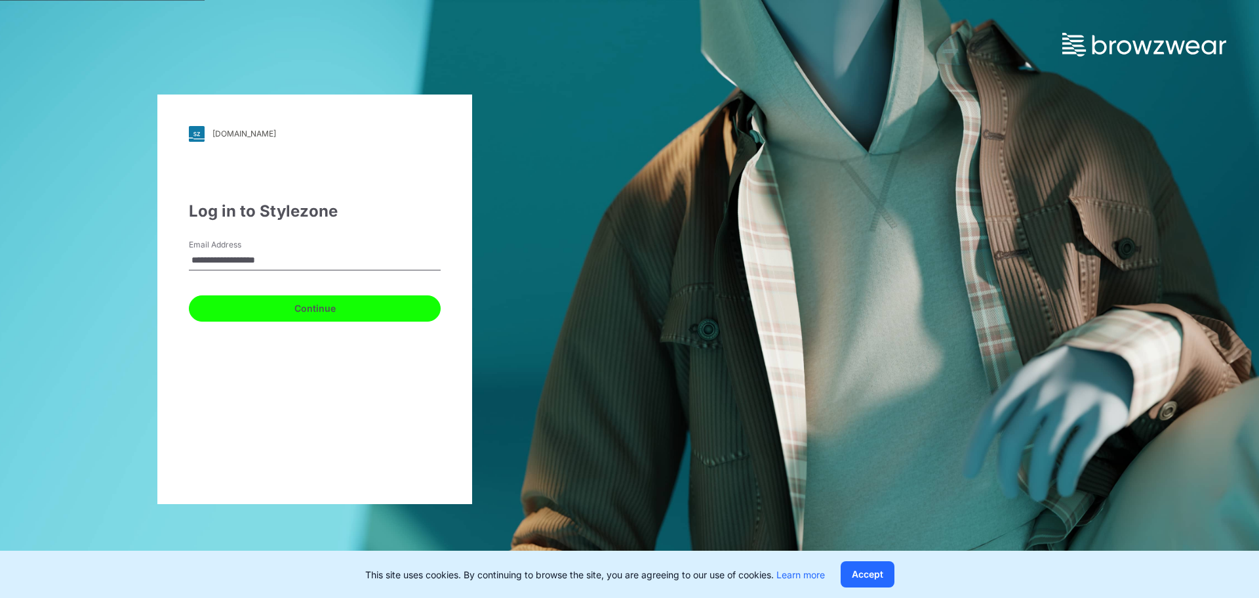
click at [310, 314] on button "Continue" at bounding box center [315, 308] width 252 height 26
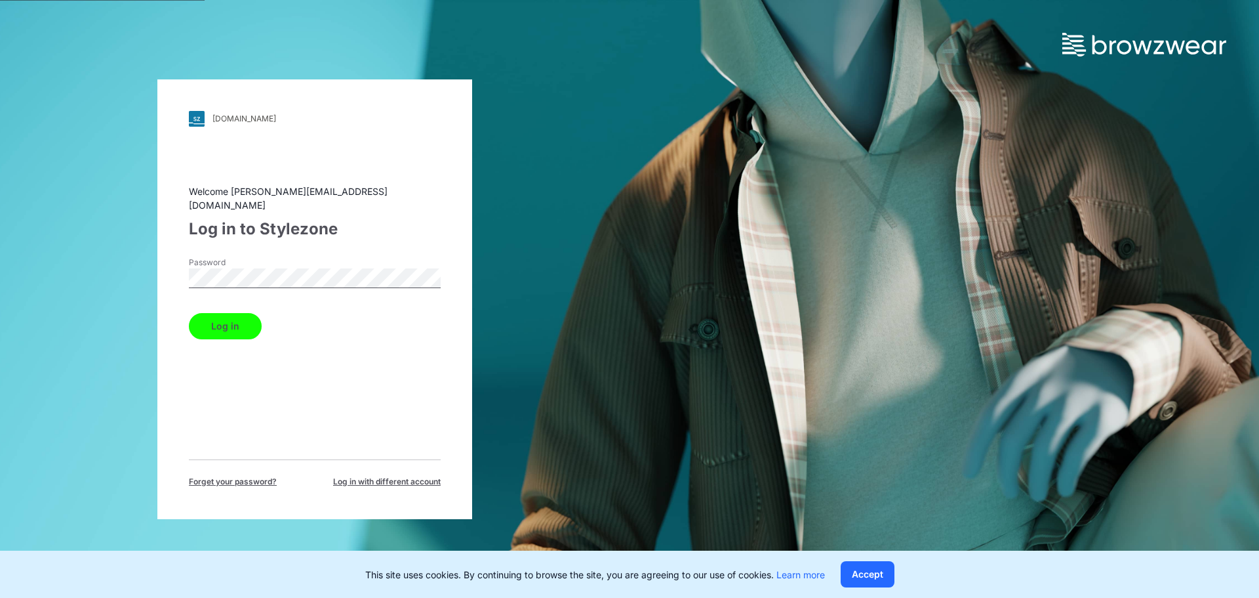
click at [228, 317] on button "Log in" at bounding box center [225, 326] width 73 height 26
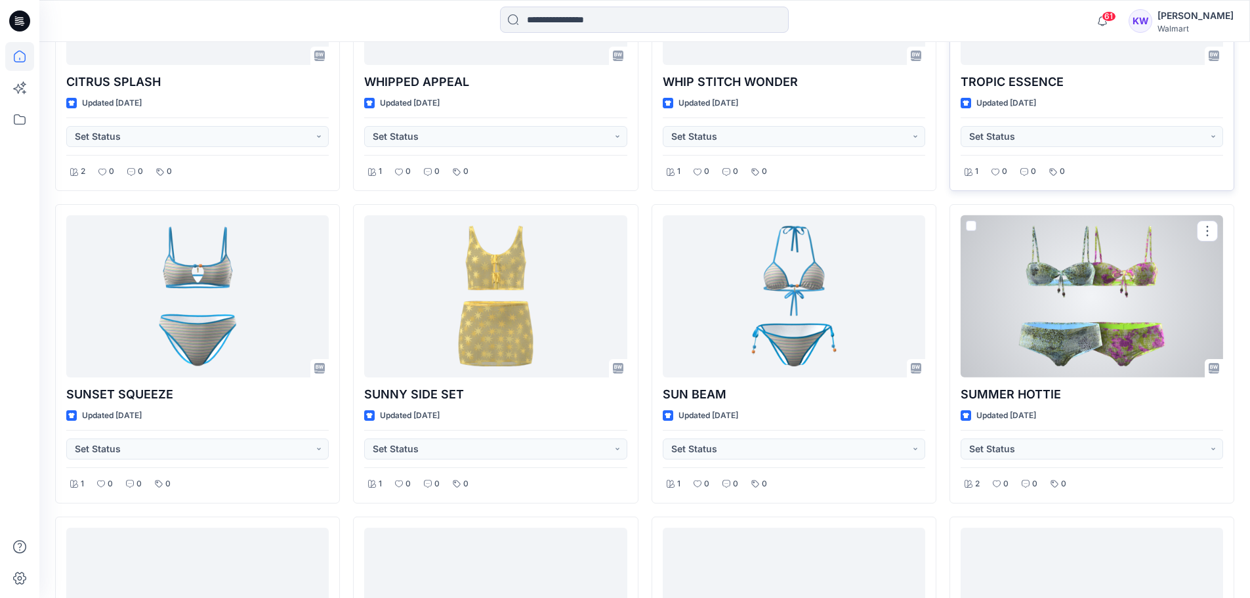
scroll to position [2594, 0]
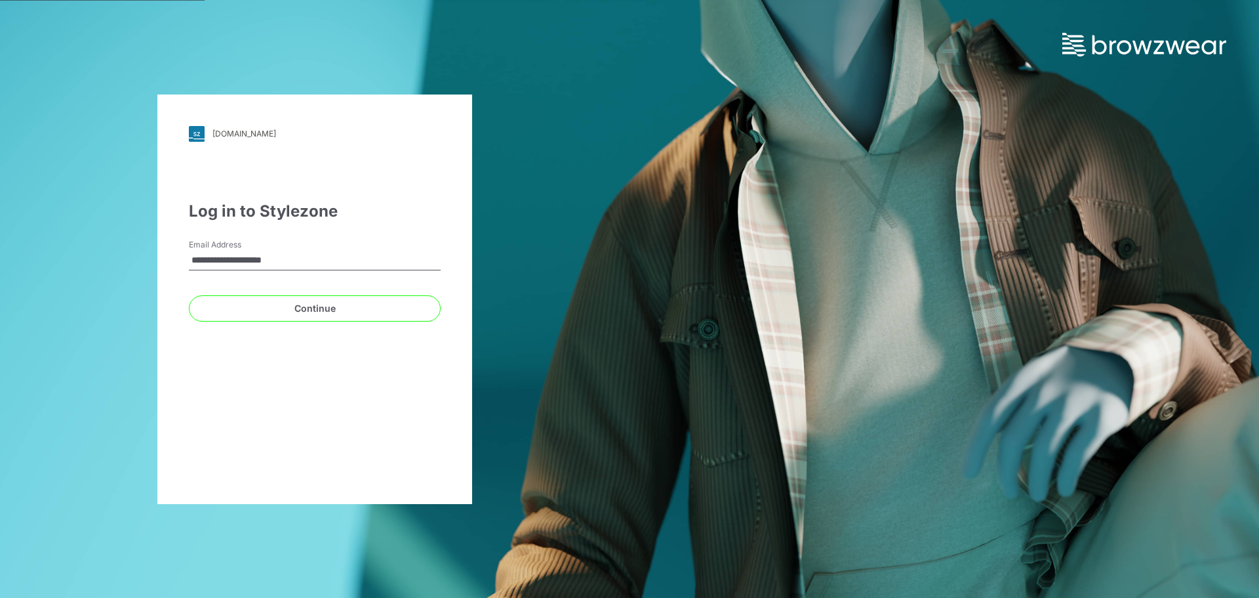
type input "**********"
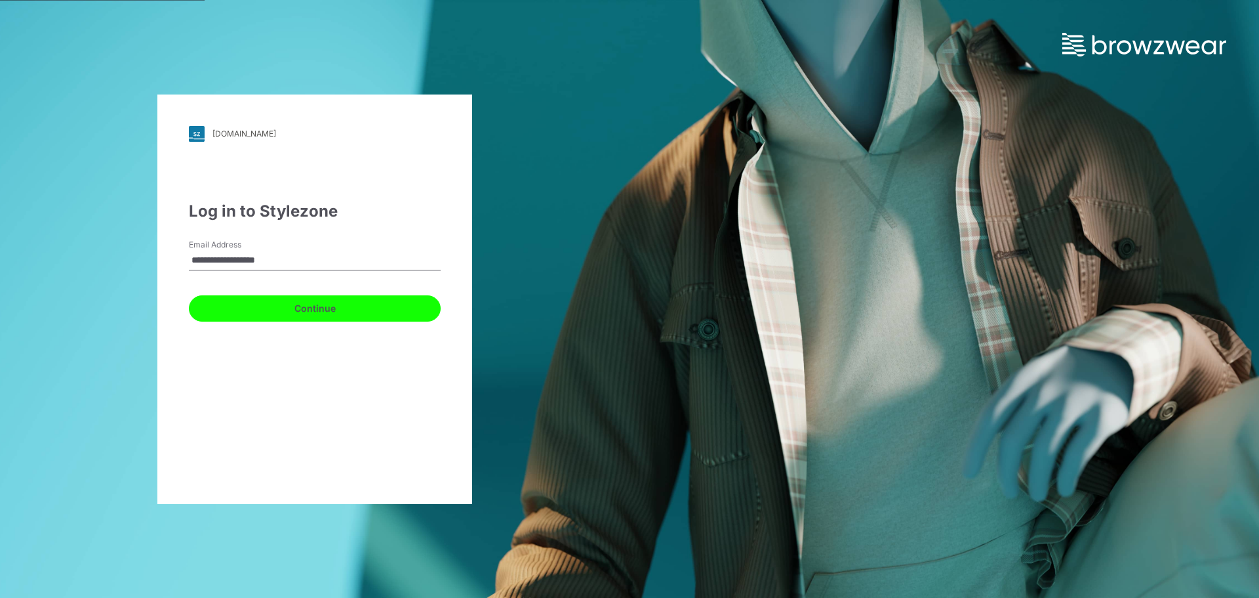
click at [323, 306] on button "Continue" at bounding box center [315, 308] width 252 height 26
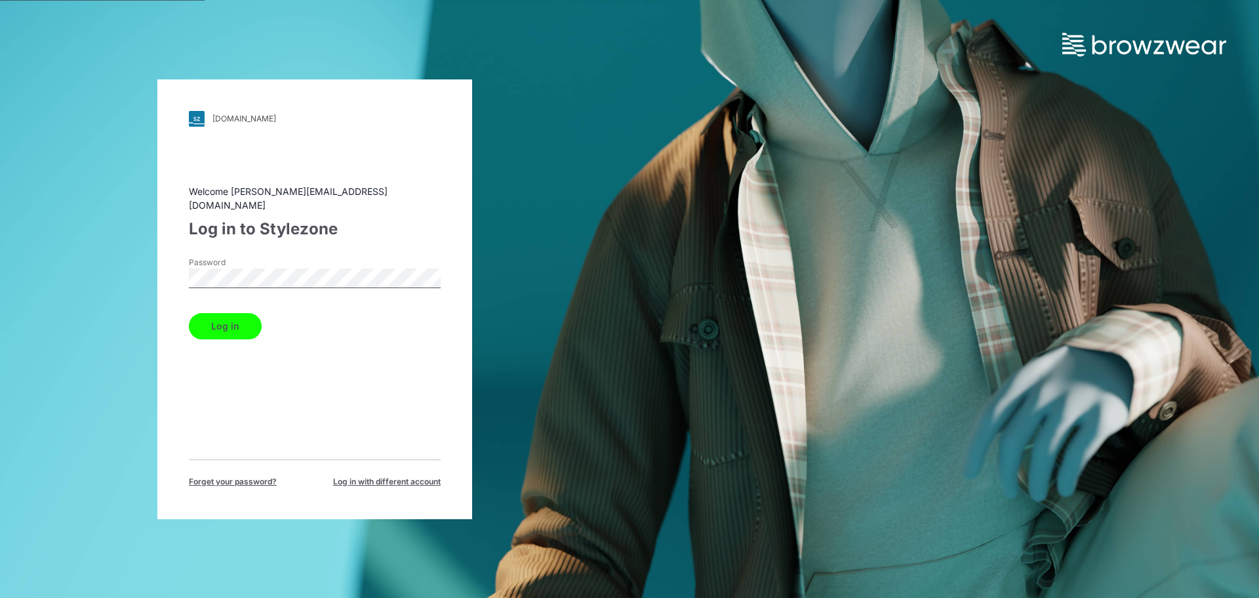
click at [235, 320] on button "Log in" at bounding box center [225, 326] width 73 height 26
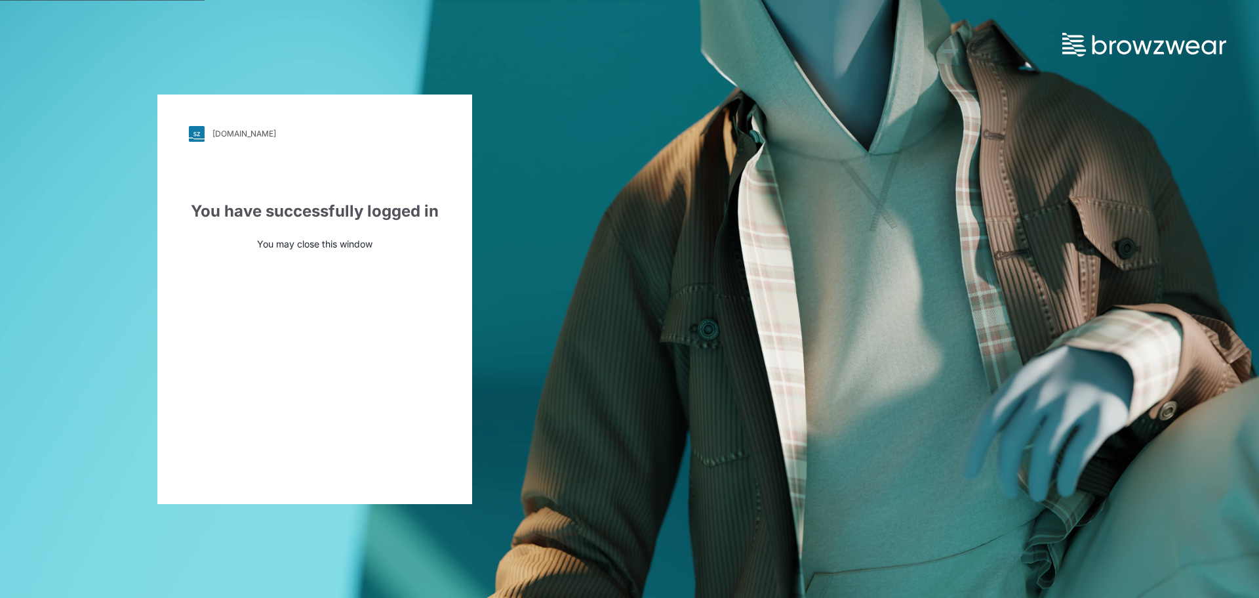
click at [235, 135] on div "walmart.stylezone.com" at bounding box center [245, 134] width 64 height 10
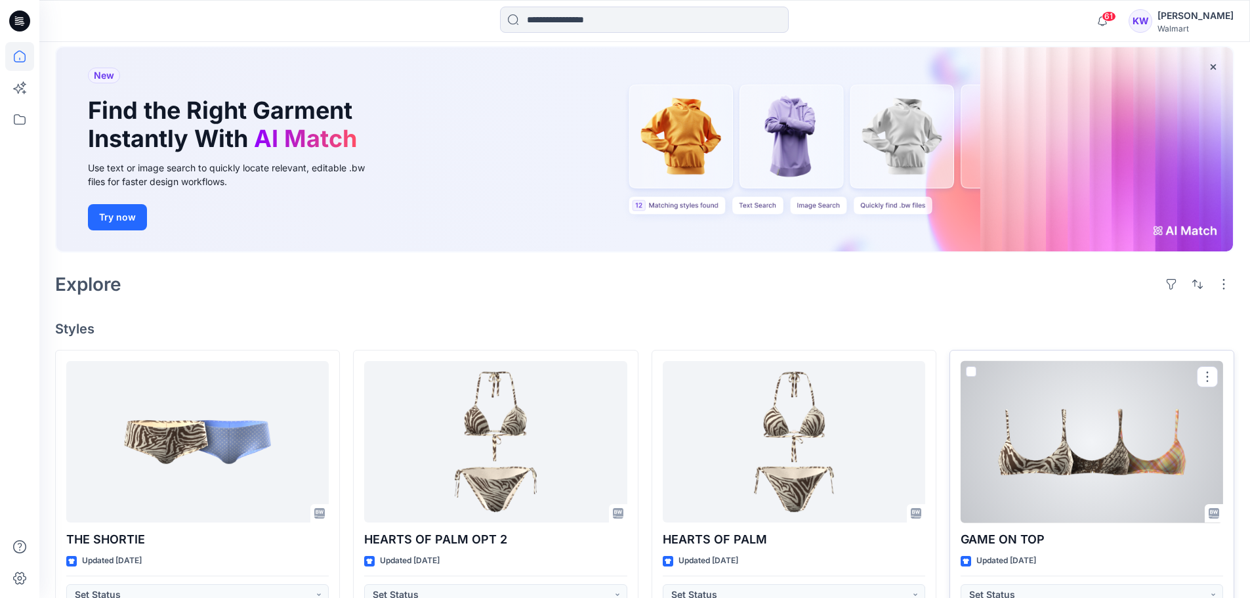
scroll to position [197, 0]
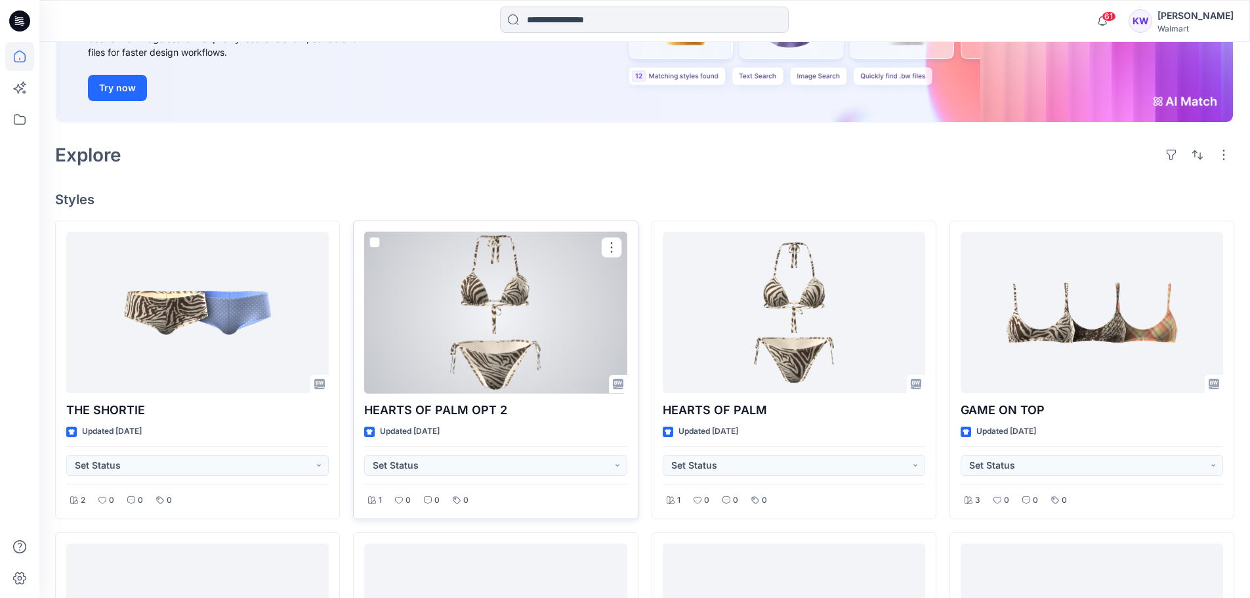
click at [556, 308] on div at bounding box center [495, 313] width 262 height 162
